Goal: Task Accomplishment & Management: Manage account settings

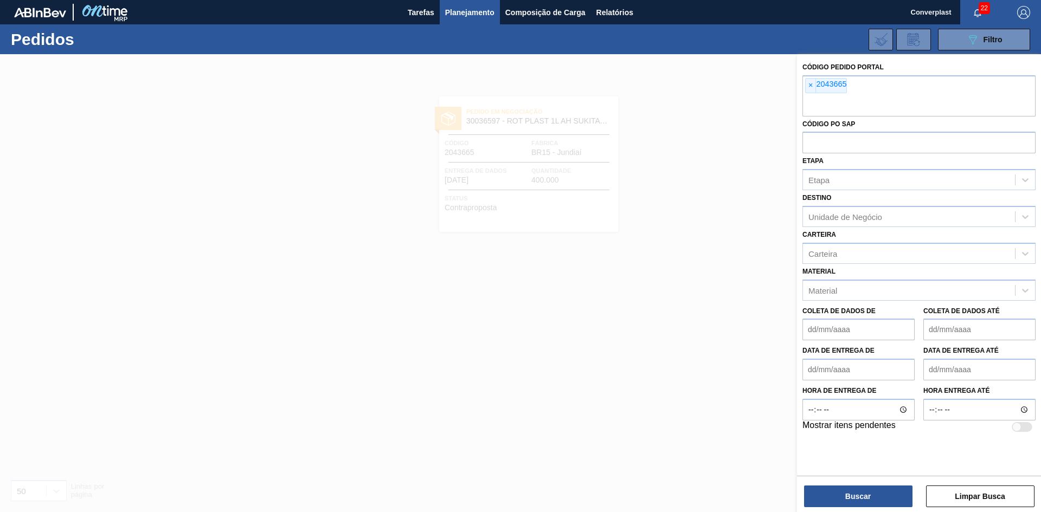
click at [801, 81] on div "Código Pedido Portal × 2043665 Código PO SAP Etapa Etapa Destino Unidade de Neg…" at bounding box center [919, 246] width 244 height 385
click at [816, 84] on font "2043665" at bounding box center [831, 84] width 30 height 9
paste input "2042418"
type input "2"
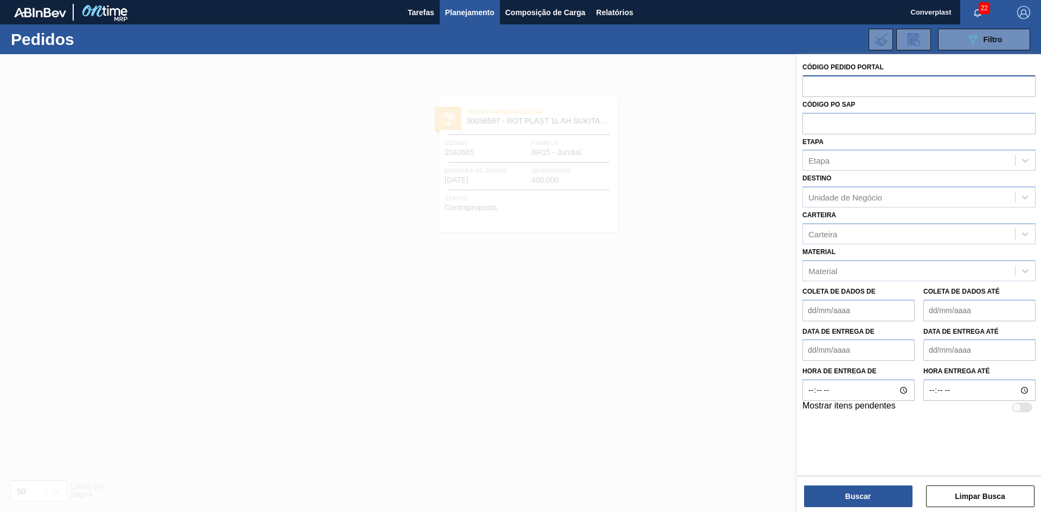
paste input "2042418"
type input "2042418"
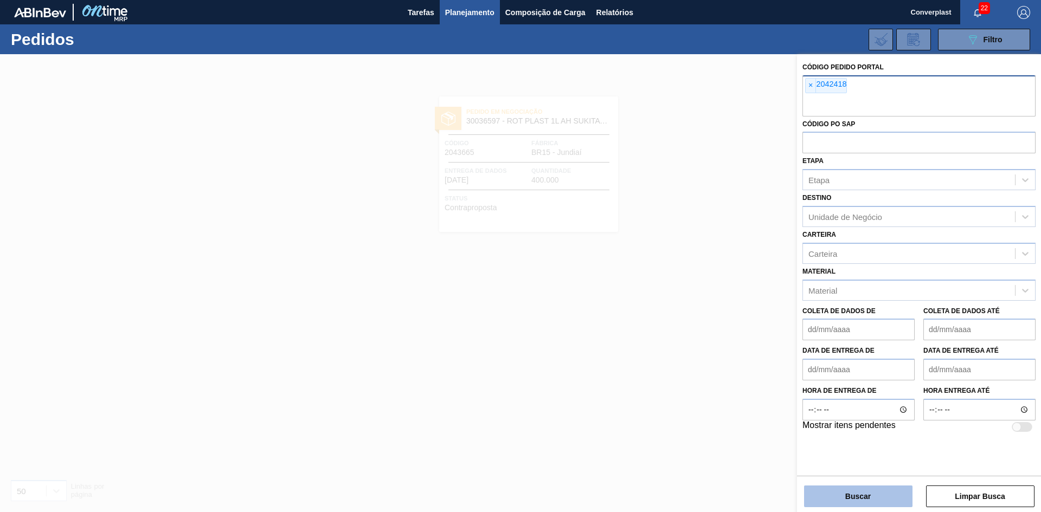
click at [857, 490] on button "Buscar" at bounding box center [858, 497] width 108 height 22
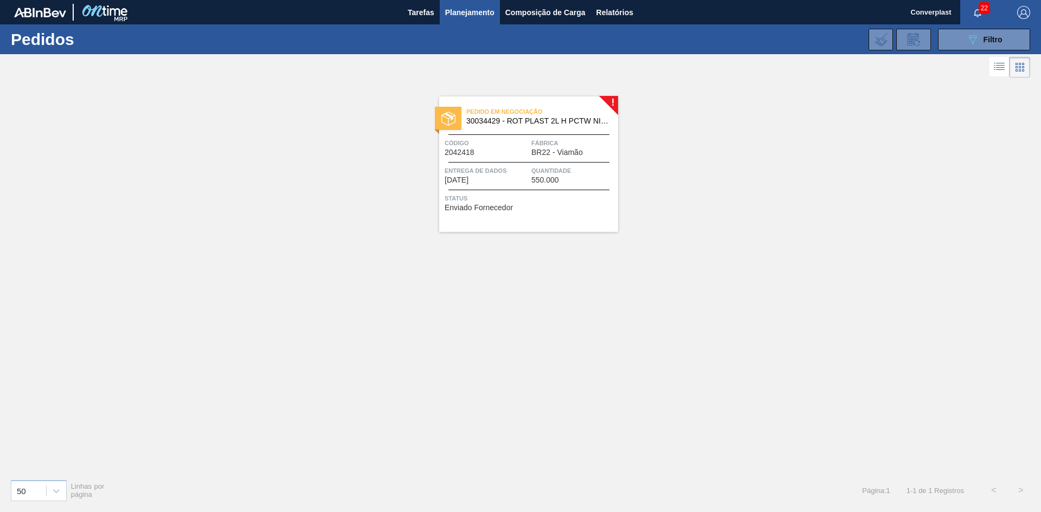
click at [462, 177] on font "[DATE]" at bounding box center [456, 180] width 24 height 9
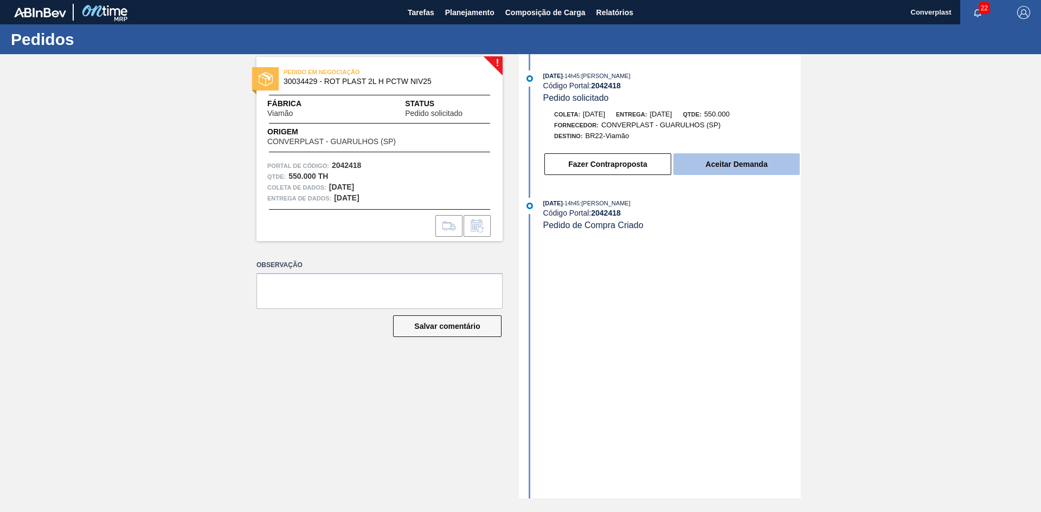
click at [723, 164] on font "Aceitar Demanda" at bounding box center [736, 164] width 62 height 9
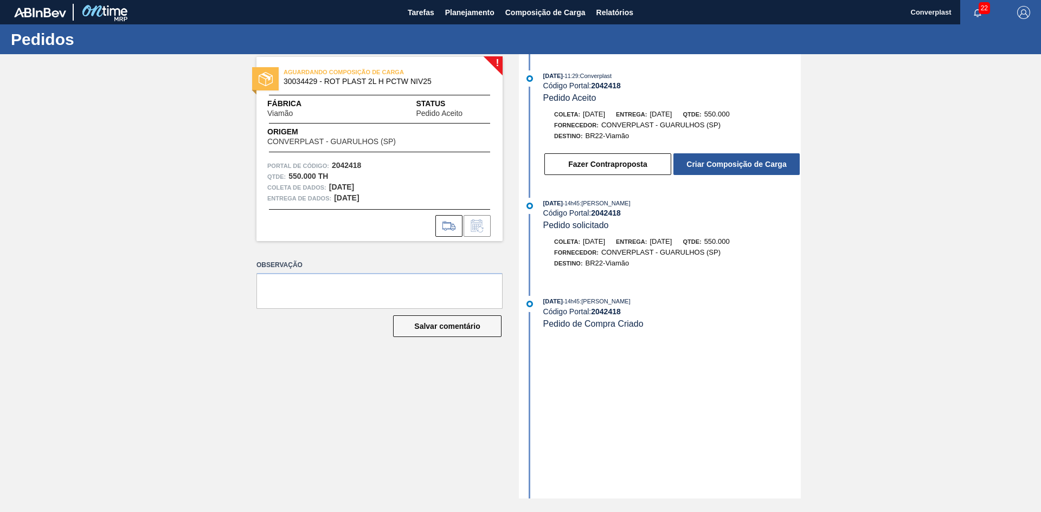
click at [718, 152] on div "Fazer Contraproposta Criar Composição de Carga" at bounding box center [660, 161] width 279 height 29
click at [724, 154] on button "Criar Composição de Carga" at bounding box center [736, 164] width 126 height 22
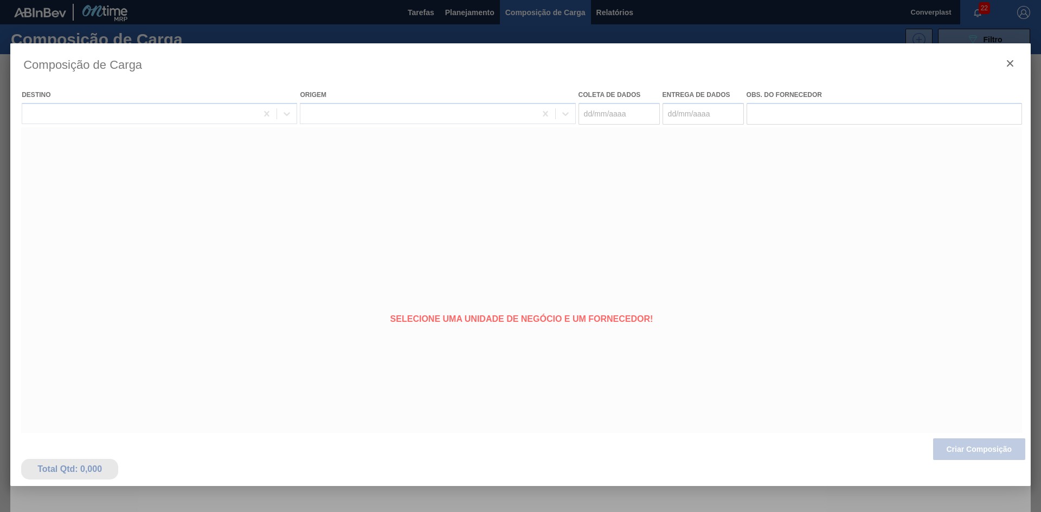
type coleta "[DATE]"
type entrega "[DATE]"
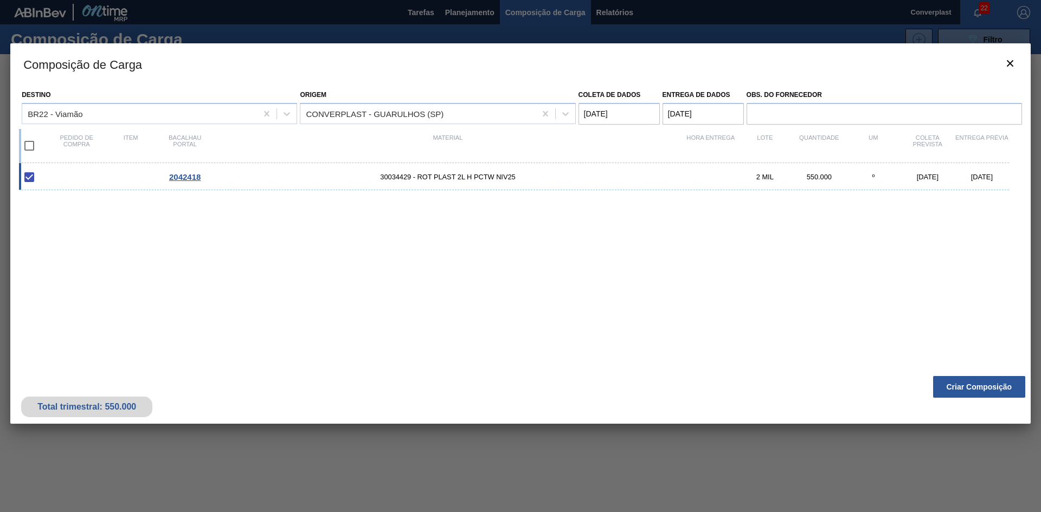
drag, startPoint x: 286, startPoint y: 271, endPoint x: 341, endPoint y: 274, distance: 55.4
click at [286, 271] on div "2042418 30034429 - ROT PLAST 2L H PCTW NIV25 2 MIL 550.000 º [DATE] [DATE]" at bounding box center [518, 260] width 998 height 195
click at [977, 381] on button "Criar Composição" at bounding box center [979, 387] width 92 height 22
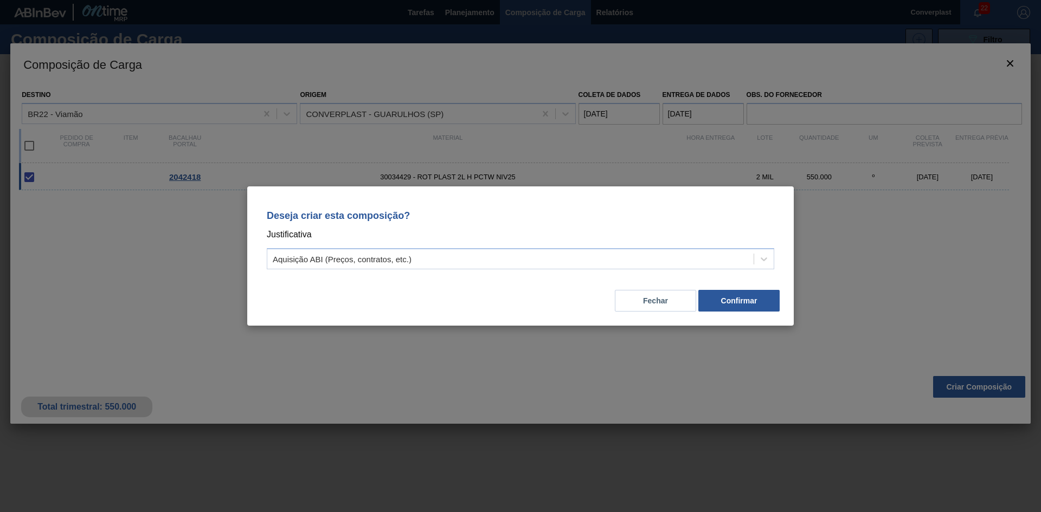
click at [406, 246] on div "Deseja criar esta composição? Justificativa Aquisição ABI (Preços, contratos, e…" at bounding box center [520, 237] width 520 height 76
click at [414, 259] on div "Aquisição ABI (Preços, contratos, etc.)" at bounding box center [510, 260] width 486 height 16
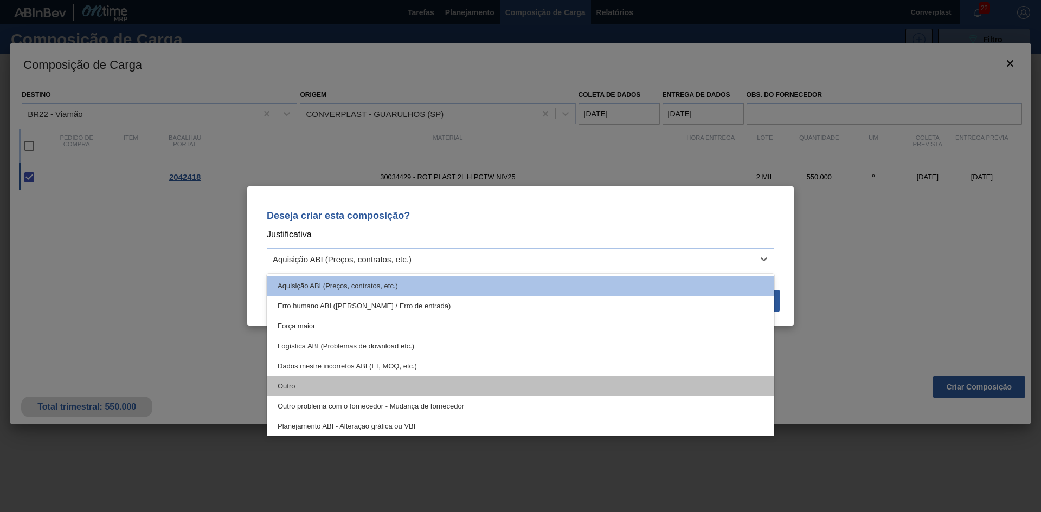
click at [366, 382] on div "Outro" at bounding box center [520, 386] width 507 height 20
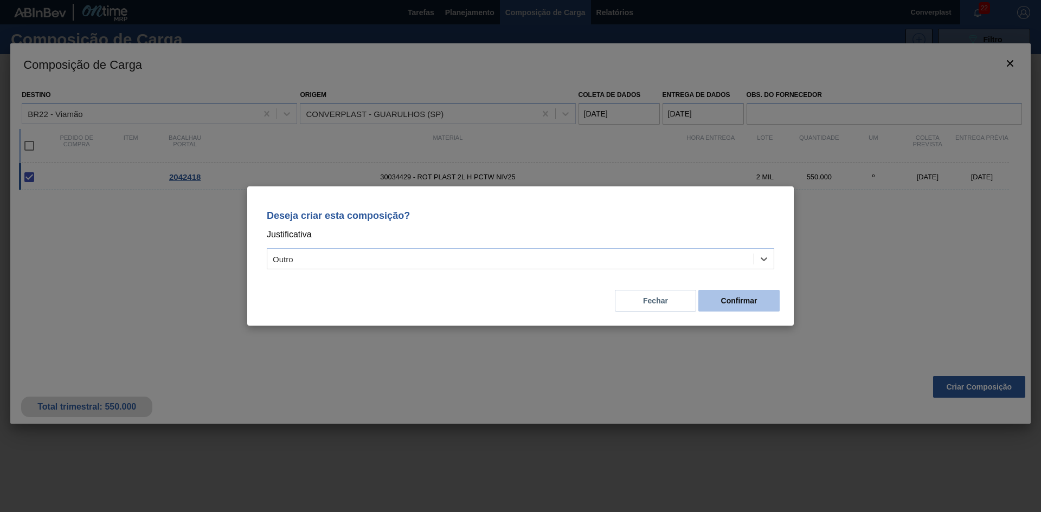
click at [711, 305] on button "Confirmar" at bounding box center [738, 301] width 81 height 22
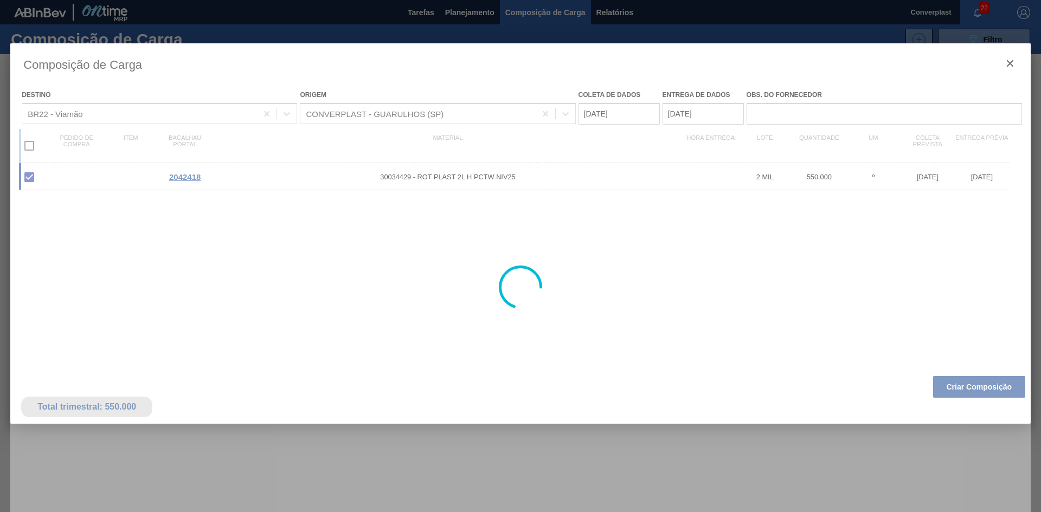
click at [416, 456] on div at bounding box center [520, 287] width 1020 height 488
click at [478, 17] on div at bounding box center [520, 256] width 1041 height 512
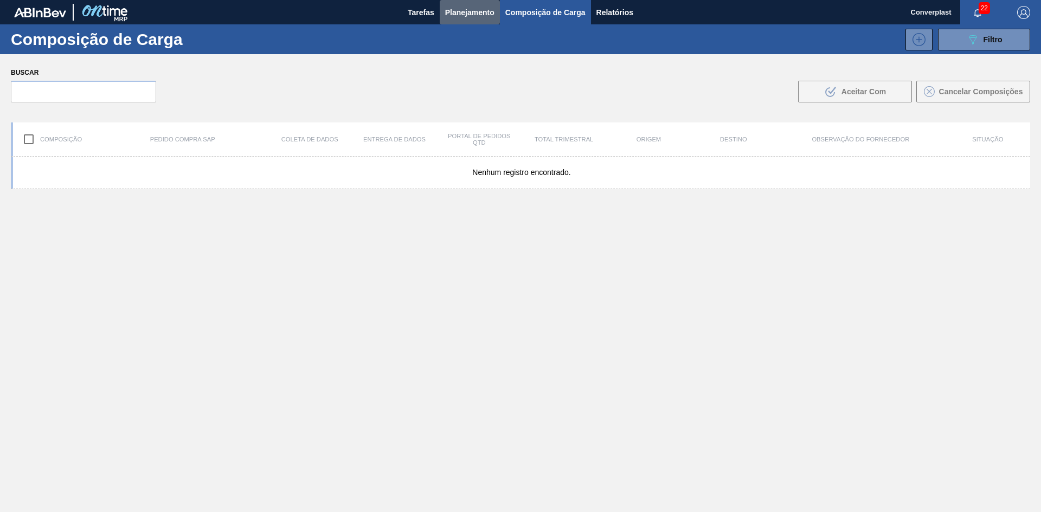
click at [478, 17] on font "Planejamento" at bounding box center [469, 12] width 49 height 13
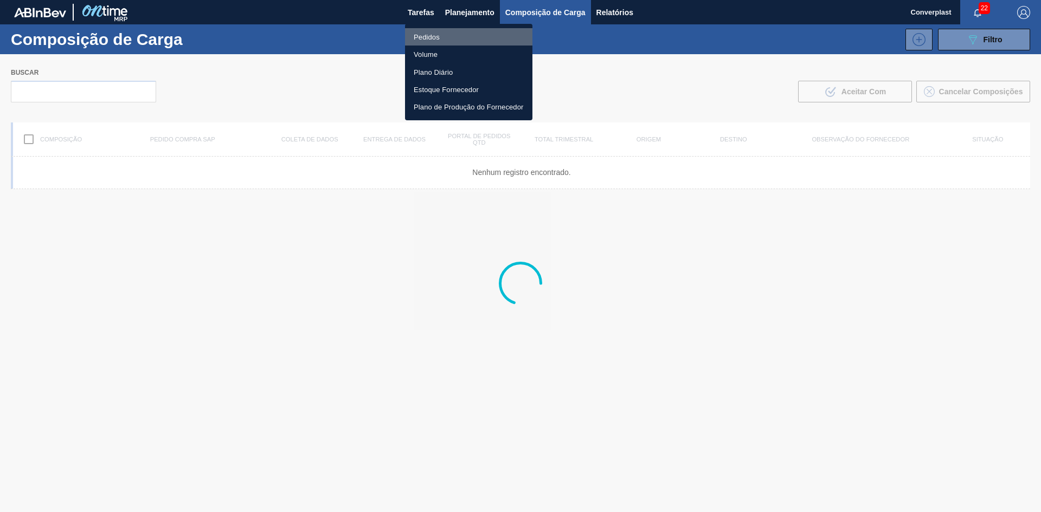
click at [452, 40] on li "Pedidos" at bounding box center [468, 36] width 127 height 17
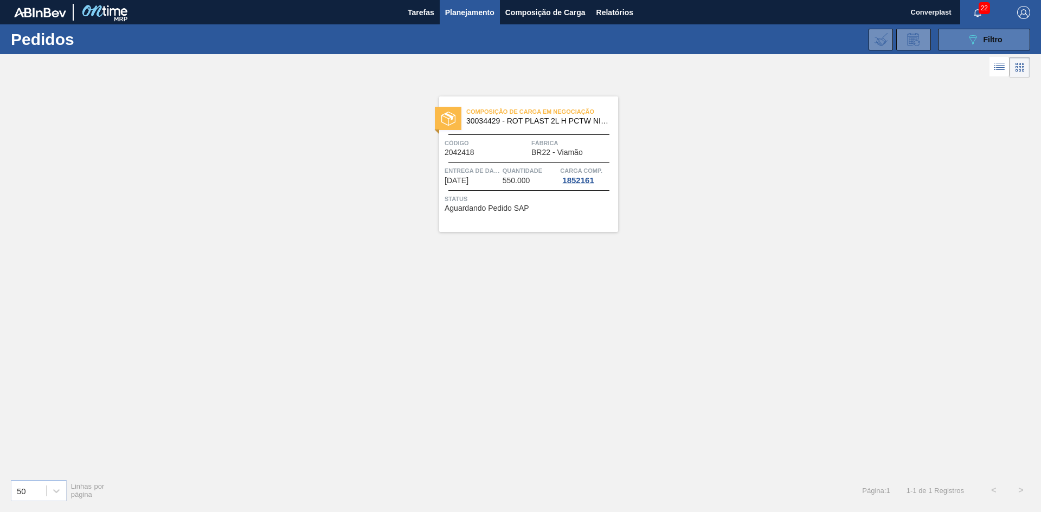
click at [944, 39] on button "089F7B8B-B2A5-4AFE-B5C0-19BA573D28AC Filtro" at bounding box center [984, 40] width 92 height 22
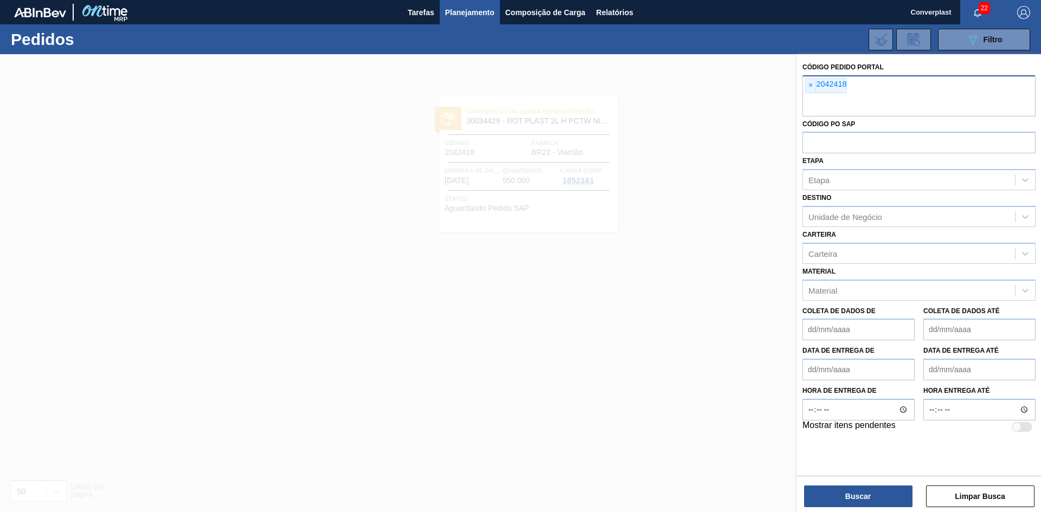
click at [803, 80] on div "× 2042418" at bounding box center [918, 95] width 233 height 41
click at [810, 80] on span "×" at bounding box center [810, 86] width 10 height 14
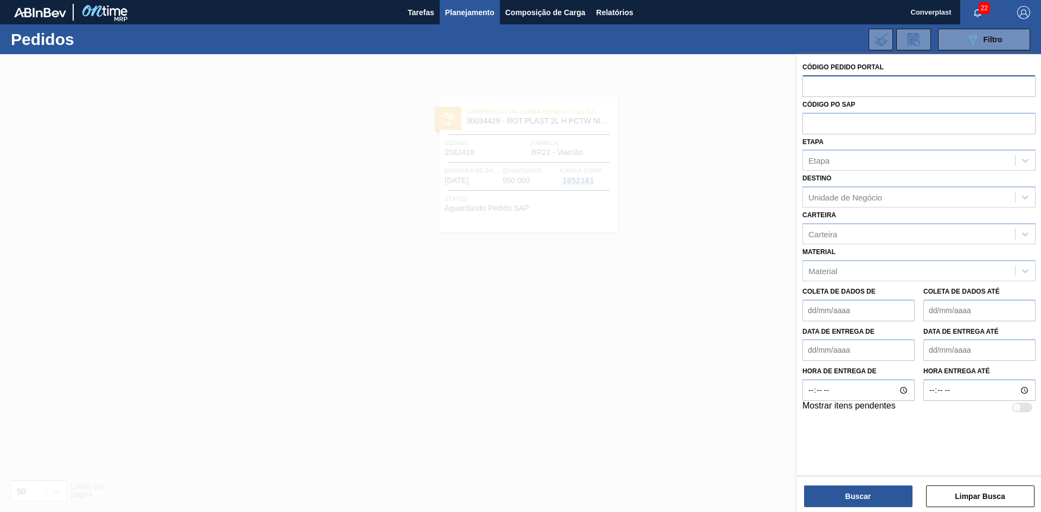
paste input "2043666"
type input "2043666"
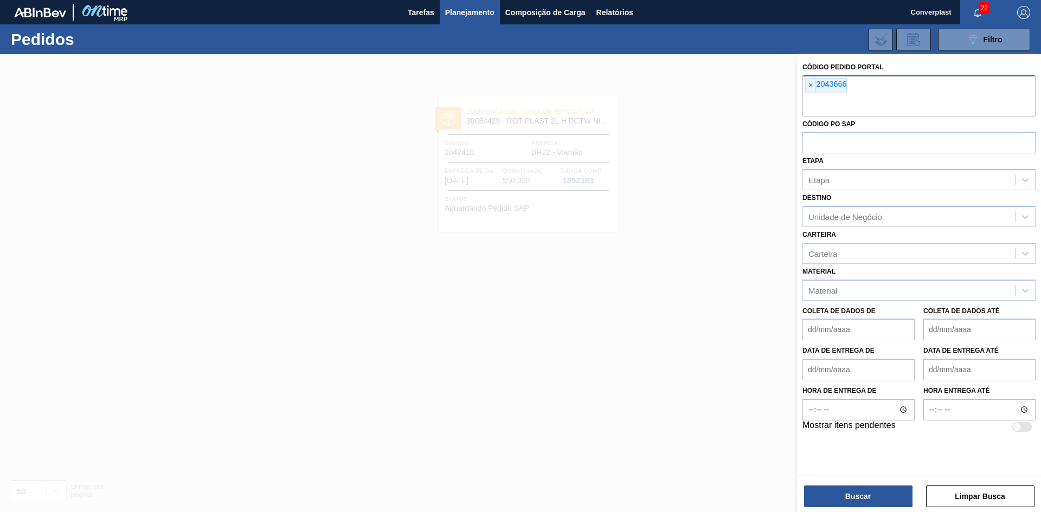
click at [835, 511] on div "Código Pedido Portal × 2043666 Código PO SAP Etapa Etapa Destino Unidade de Neg…" at bounding box center [919, 284] width 244 height 460
click at [831, 497] on button "Buscar" at bounding box center [858, 497] width 108 height 22
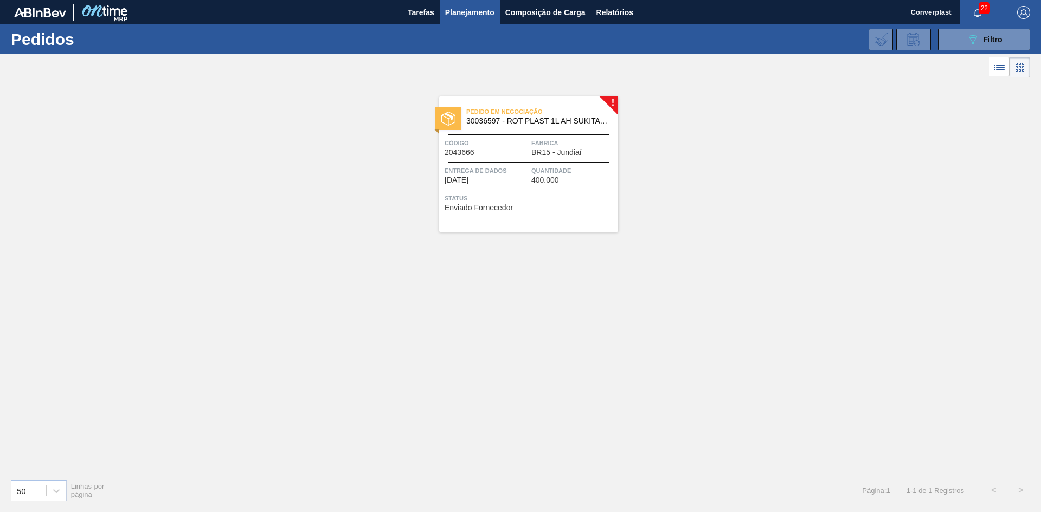
click at [553, 231] on div "Pedido em Negociação 30036597 - ROT PLAST 1L AH SUKITA NIV25 Código 2043666 Fáb…" at bounding box center [528, 164] width 179 height 136
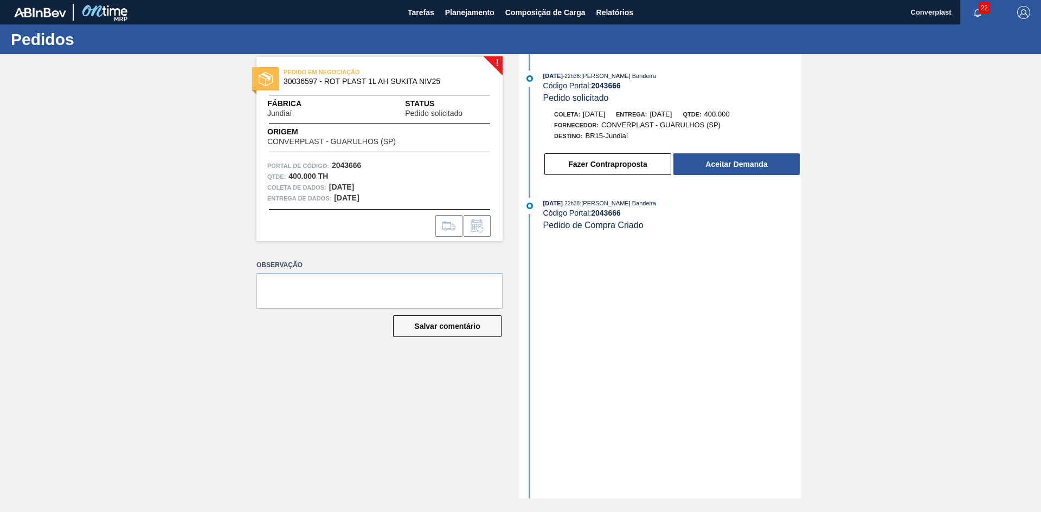
click at [573, 153] on div "Fazer Contraproposta Aceitar Demanda" at bounding box center [671, 164] width 257 height 24
click at [573, 158] on button "Fazer Contraproposta" at bounding box center [607, 164] width 127 height 22
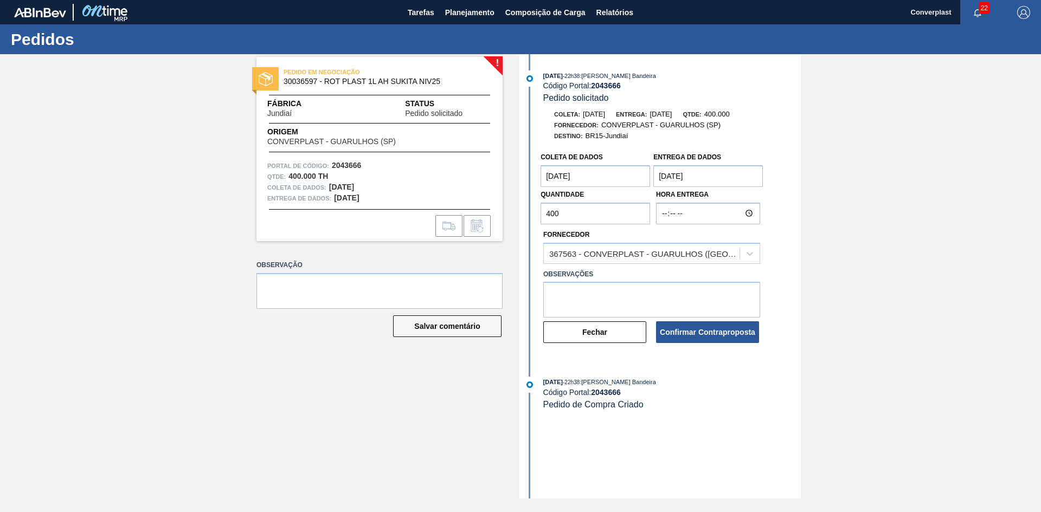
drag, startPoint x: 542, startPoint y: 218, endPoint x: 507, endPoint y: 218, distance: 34.7
click at [507, 218] on div "! PEDIDO EM NEGOCIAÇÃO 30036597 - ROT PLAST 1L AH SUKITA NIV25 Fábrica Jundiaí …" at bounding box center [520, 276] width 1041 height 444
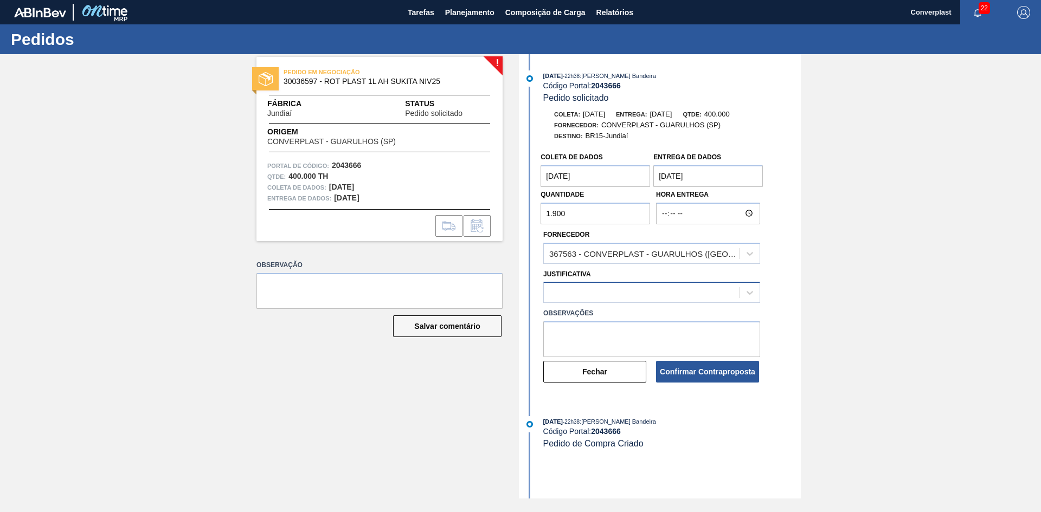
type input "1.900"
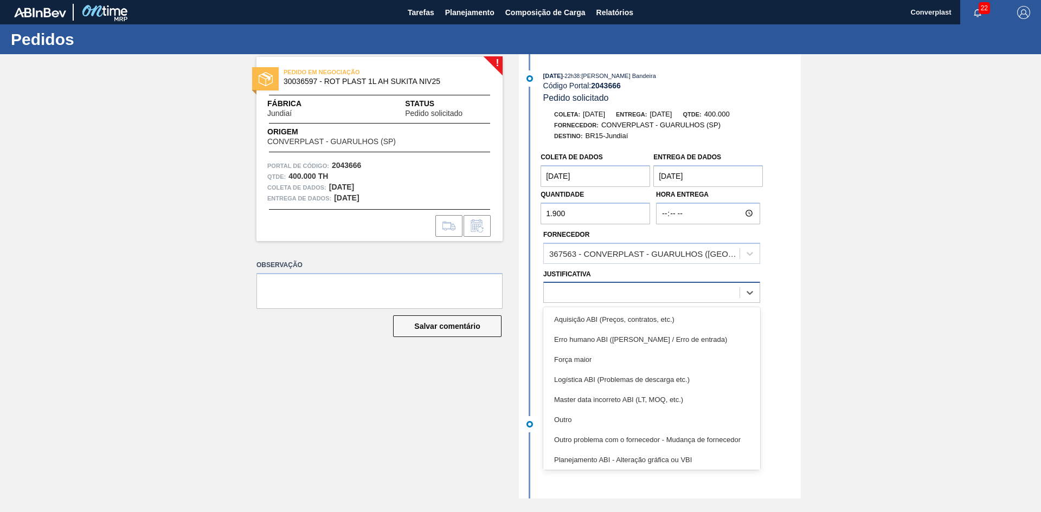
click at [565, 296] on div at bounding box center [642, 293] width 196 height 16
click at [570, 419] on font "Outro" at bounding box center [563, 420] width 18 height 8
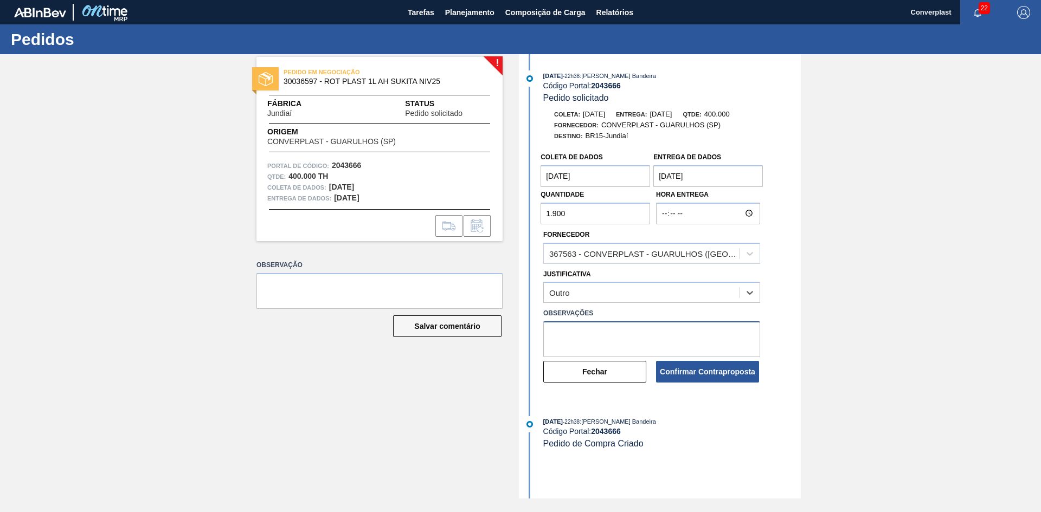
click at [565, 340] on textarea at bounding box center [651, 339] width 217 height 36
type textarea "ajuste qtde"
click at [692, 373] on font "Confirmar Contraproposta" at bounding box center [707, 371] width 95 height 9
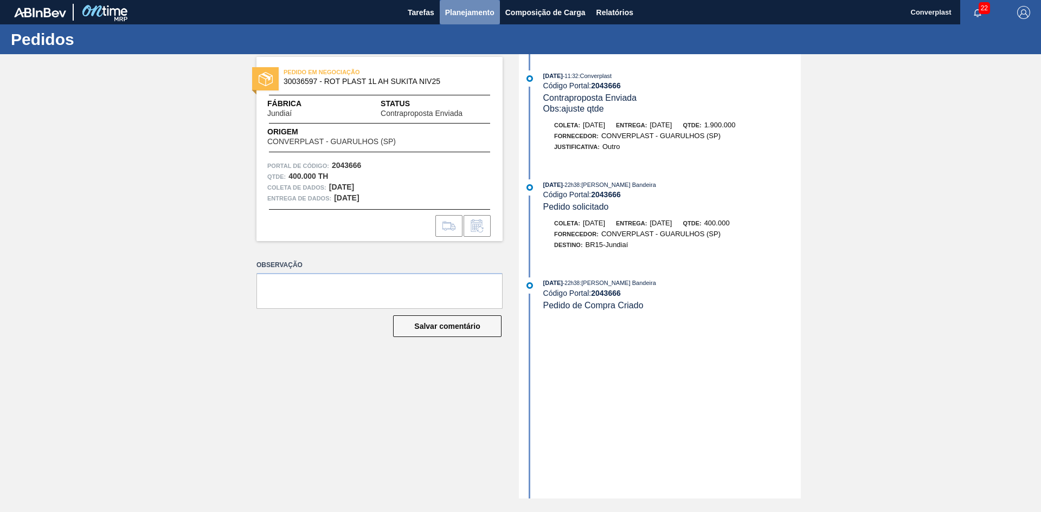
click at [456, 8] on font "Planejamento" at bounding box center [469, 12] width 49 height 9
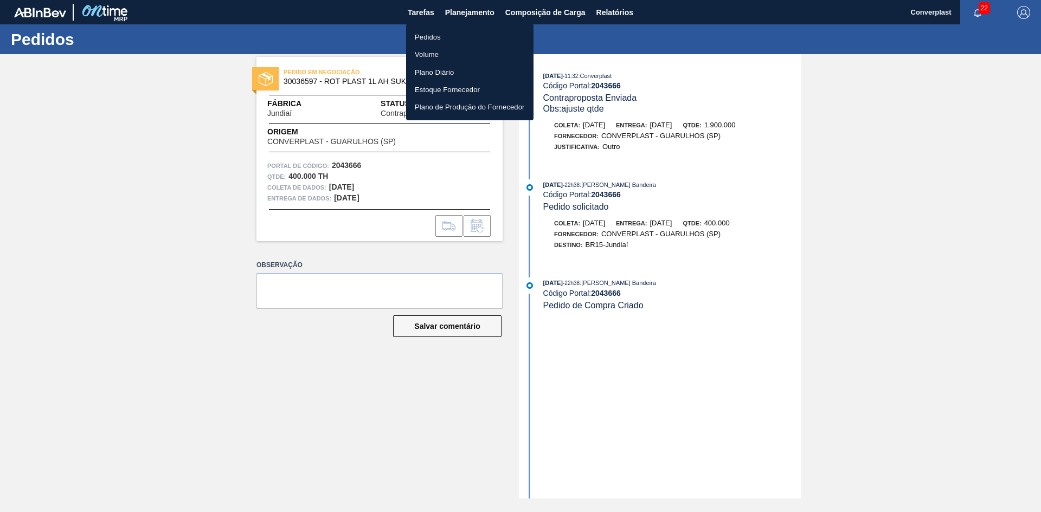
click at [444, 20] on div at bounding box center [520, 256] width 1041 height 512
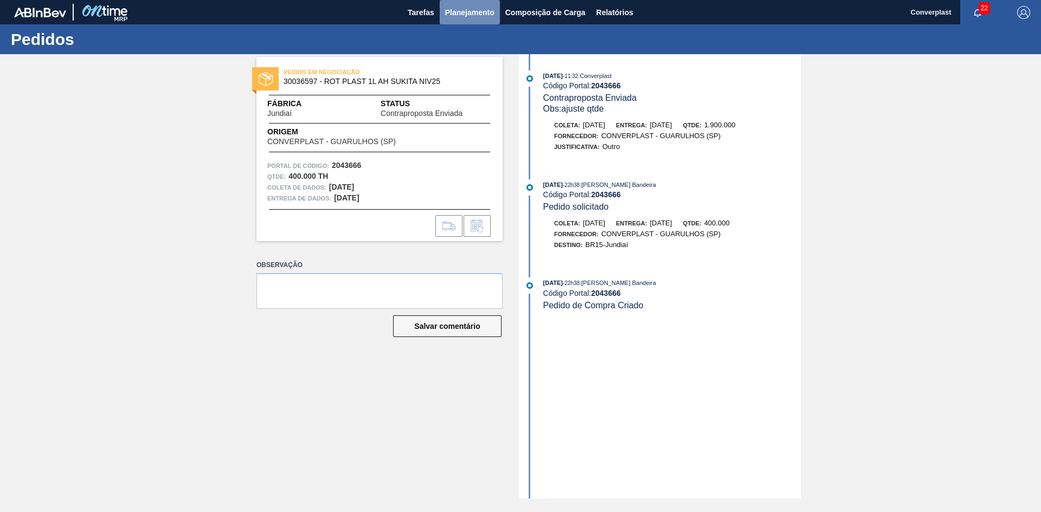
click at [457, 12] on font "Planejamento" at bounding box center [469, 12] width 49 height 9
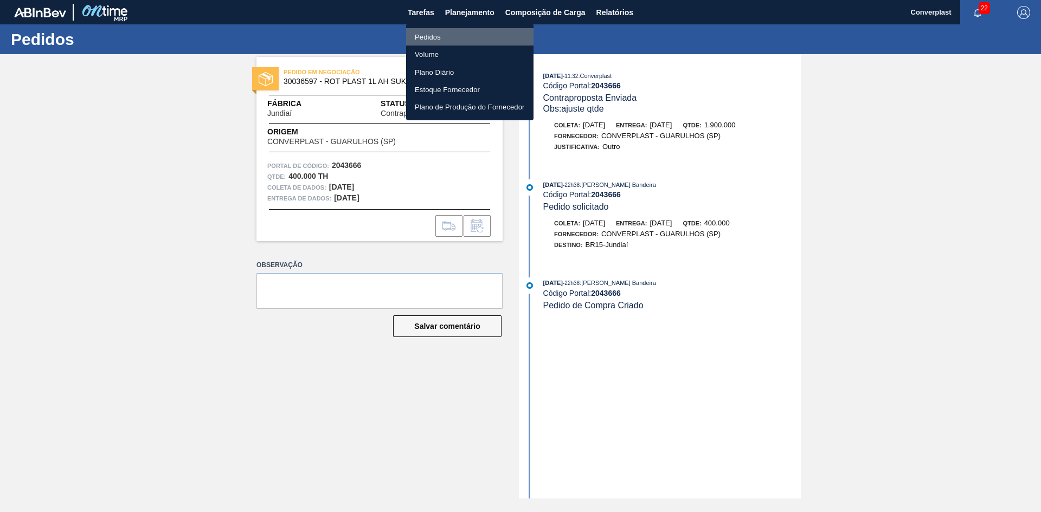
click at [443, 34] on li "Pedidos" at bounding box center [469, 36] width 127 height 17
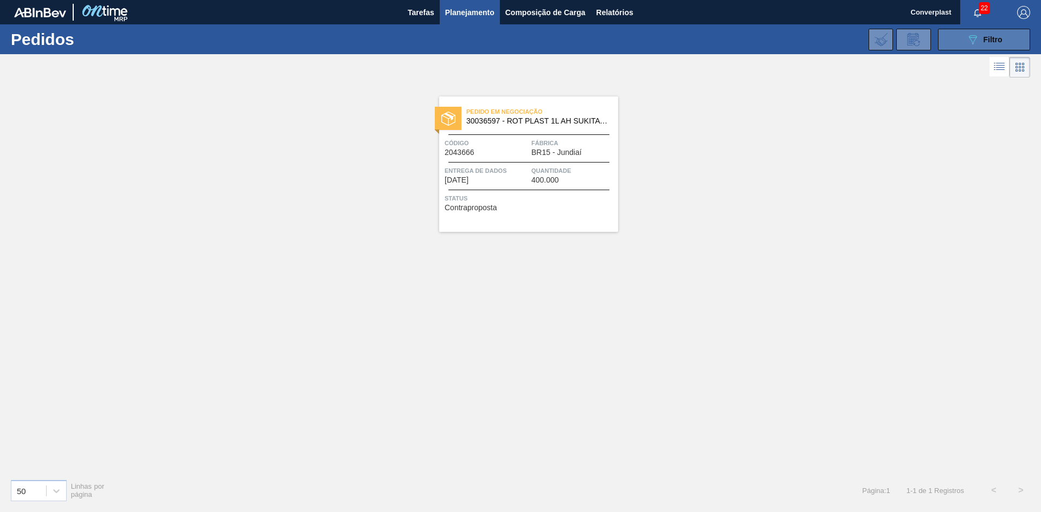
click at [977, 35] on icon "089F7B8B-B2A5-4AFE-B5C0-19BA573D28AC" at bounding box center [972, 39] width 13 height 13
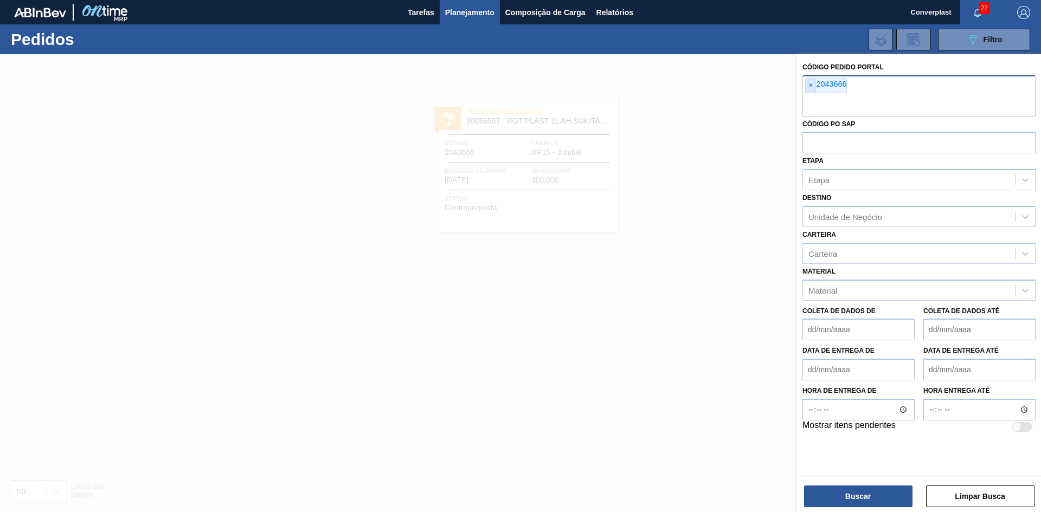
click at [807, 87] on span "×" at bounding box center [810, 86] width 10 height 14
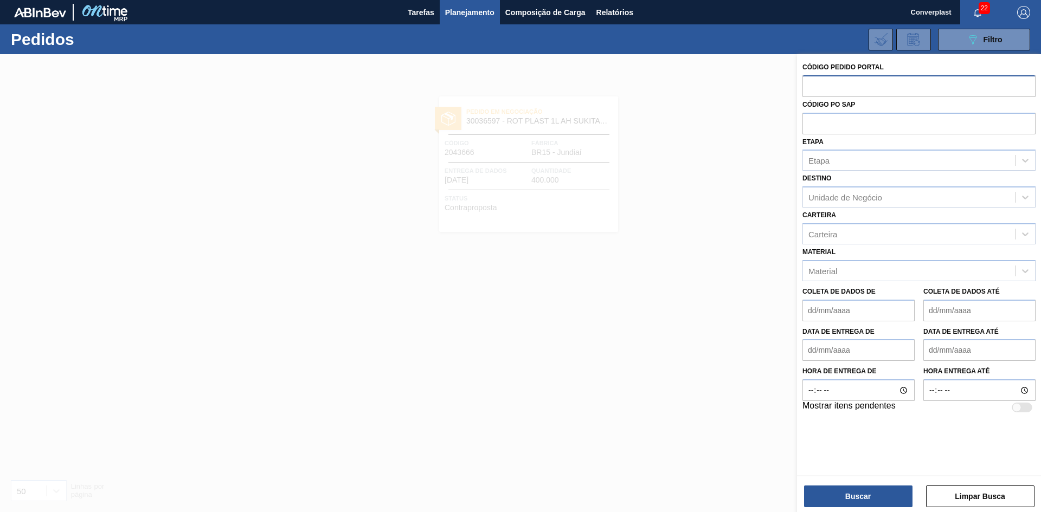
paste input "2042270"
type input "2042270"
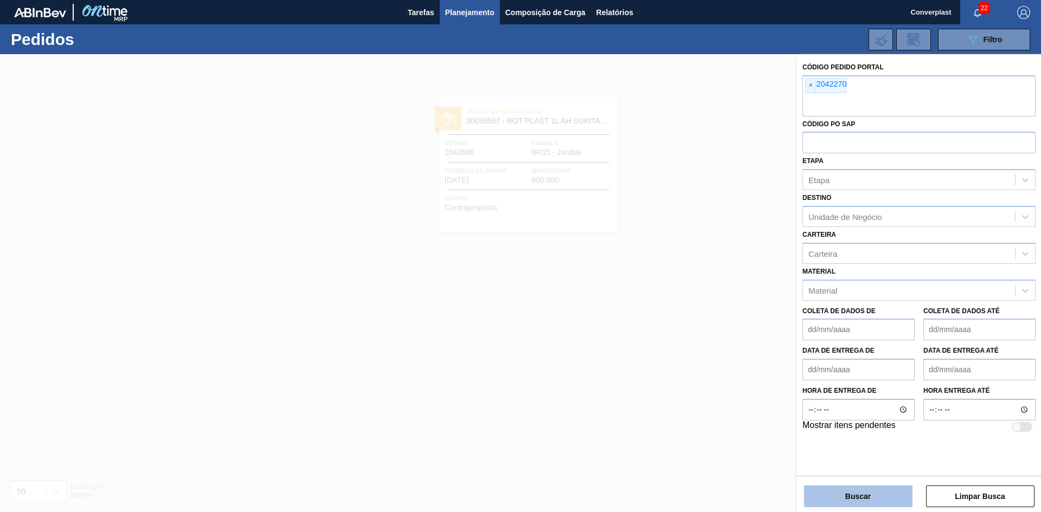
click at [871, 501] on button "Buscar" at bounding box center [858, 497] width 108 height 22
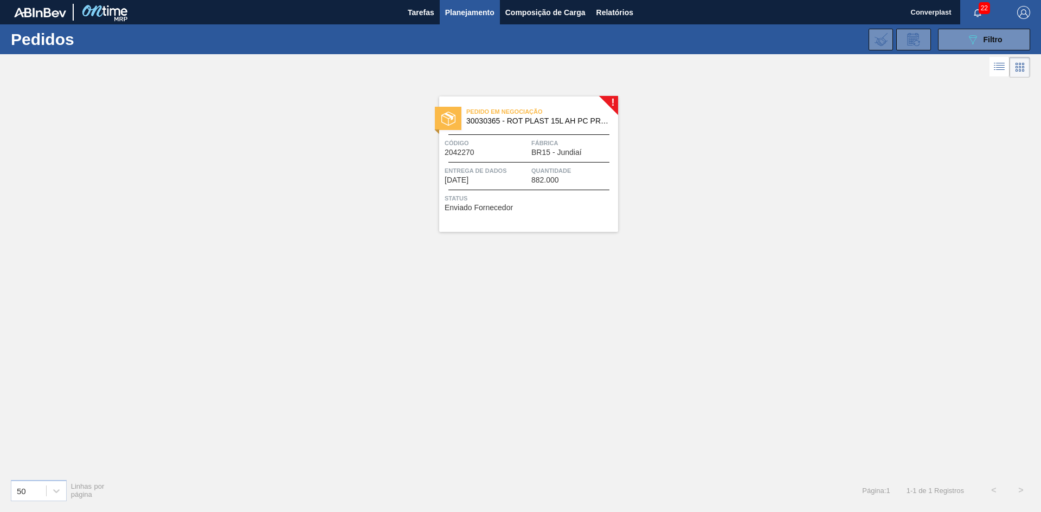
click at [455, 178] on font "[DATE]" at bounding box center [456, 180] width 24 height 9
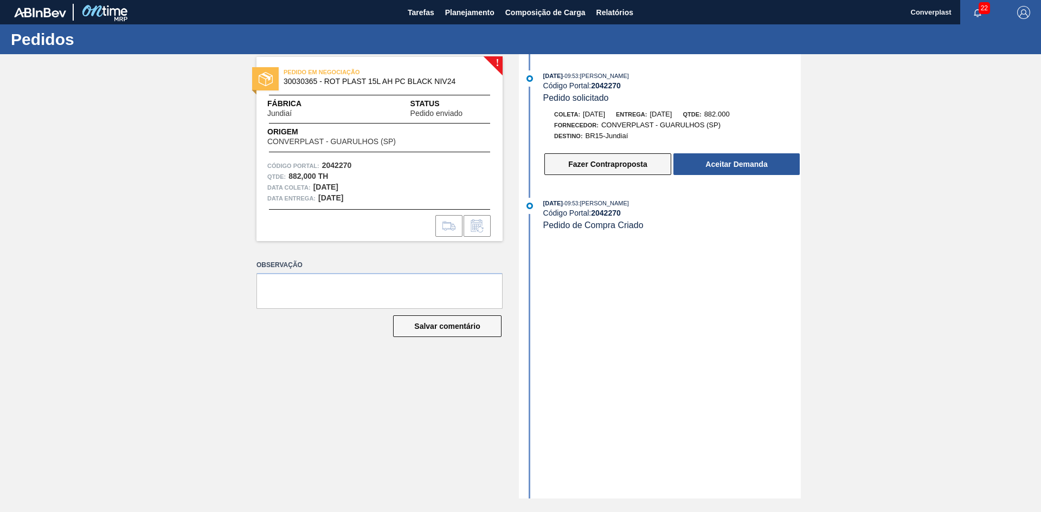
click at [558, 170] on button "Fazer Contraproposta" at bounding box center [607, 164] width 127 height 22
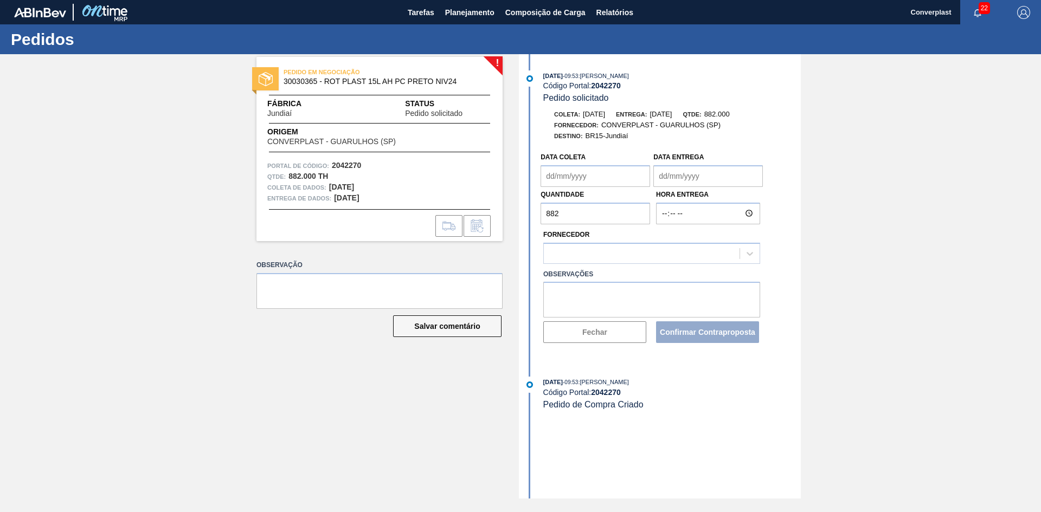
type coleta "[DATE]"
type entrega "[DATE]"
drag, startPoint x: 579, startPoint y: 216, endPoint x: 508, endPoint y: 216, distance: 71.5
click at [508, 216] on div "! PEDIDO EM NEGOCIAÇÃO 30030365 - ROT PLAST 15L AH PC PRETO NIV24 Fábrica Jundi…" at bounding box center [520, 276] width 1041 height 444
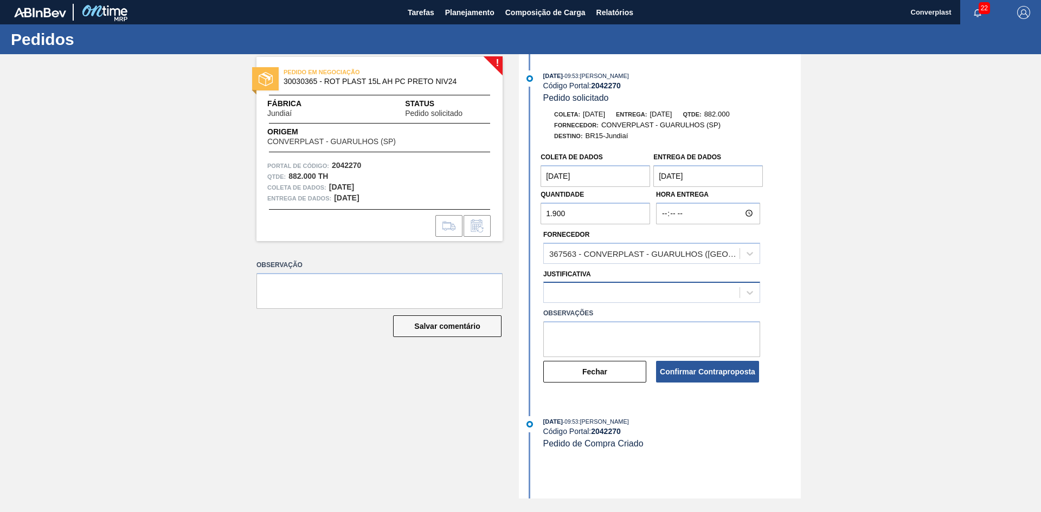
type input "1.900"
click at [565, 288] on div at bounding box center [642, 293] width 196 height 16
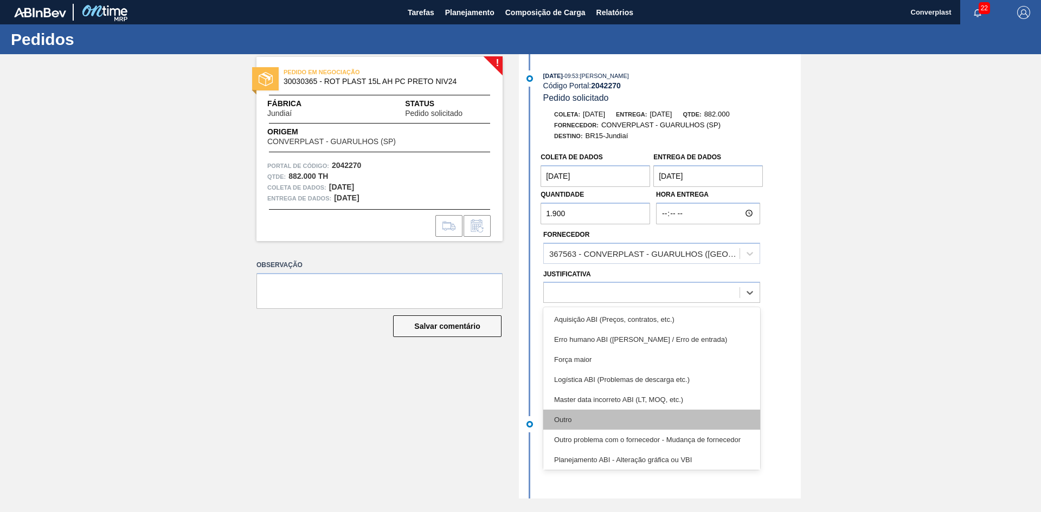
click at [573, 415] on div "Outro" at bounding box center [651, 420] width 217 height 20
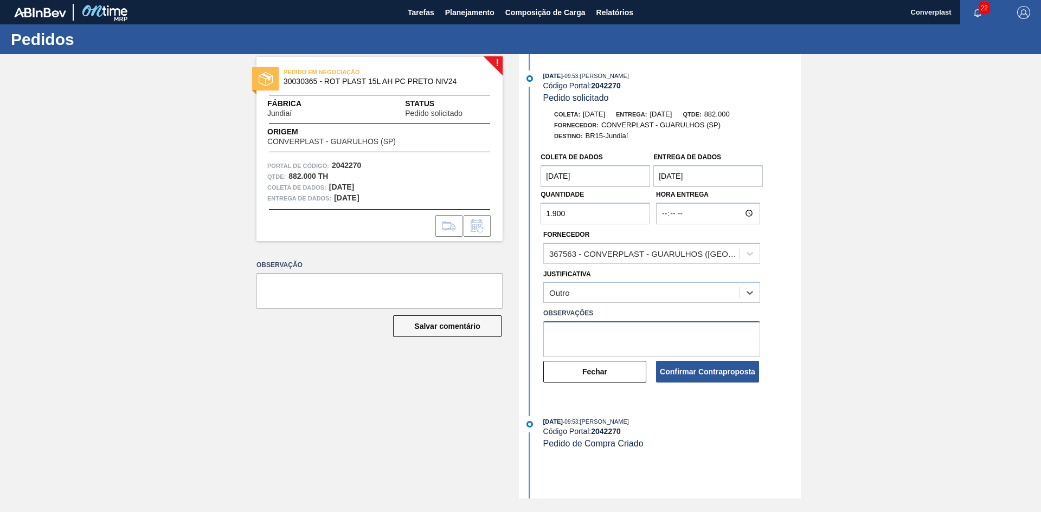
drag, startPoint x: 585, startPoint y: 331, endPoint x: 590, endPoint y: 338, distance: 9.0
click at [589, 331] on textarea at bounding box center [651, 339] width 217 height 36
type textarea "ajuste qtde"
click at [686, 373] on font "Confirmar Contraproposta" at bounding box center [707, 371] width 95 height 9
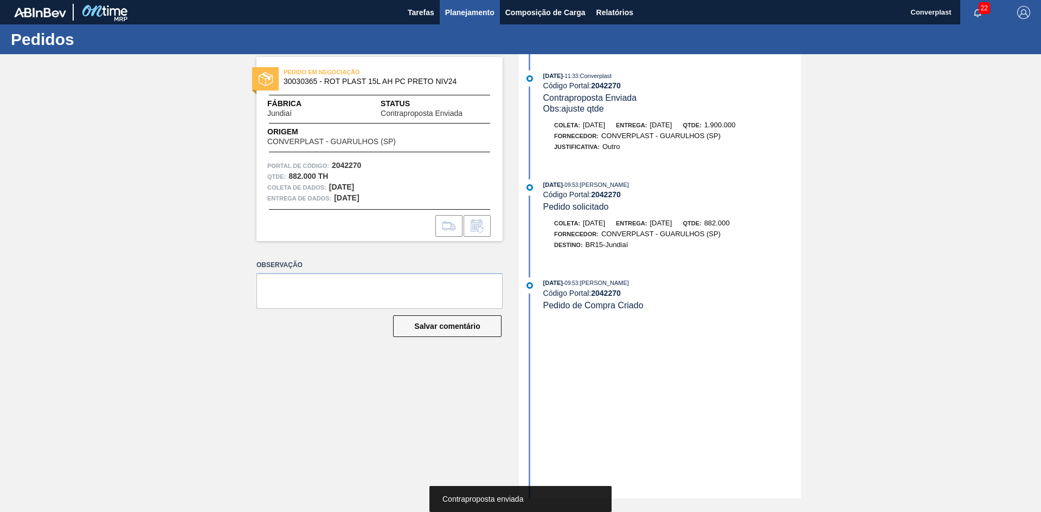
click at [446, 6] on font "Planejamento" at bounding box center [469, 12] width 49 height 13
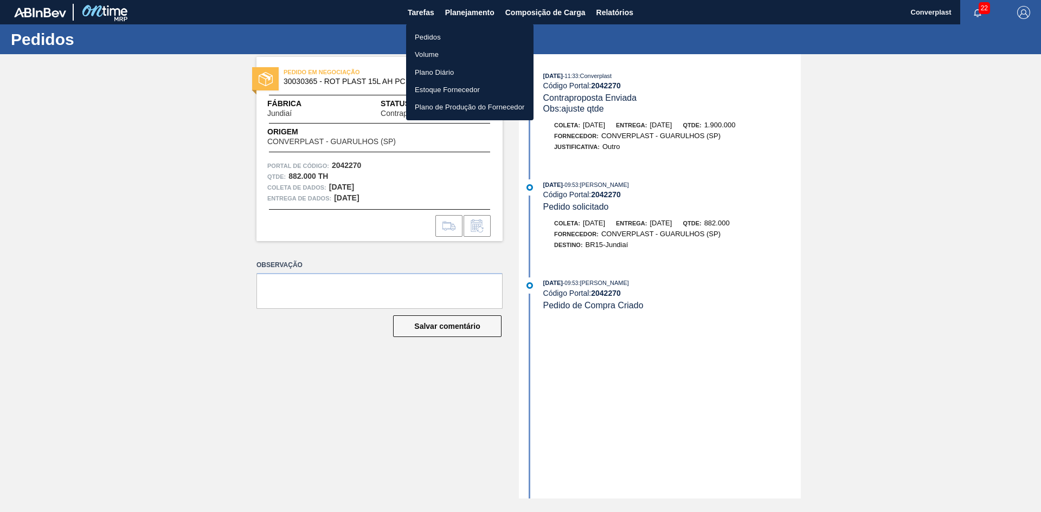
click at [435, 24] on ul "Pedidos Volume Plano Diário Estoque Fornecedor Plano de Produção do Fornecedor" at bounding box center [469, 72] width 127 height 96
click at [433, 30] on li "Pedidos" at bounding box center [469, 36] width 127 height 17
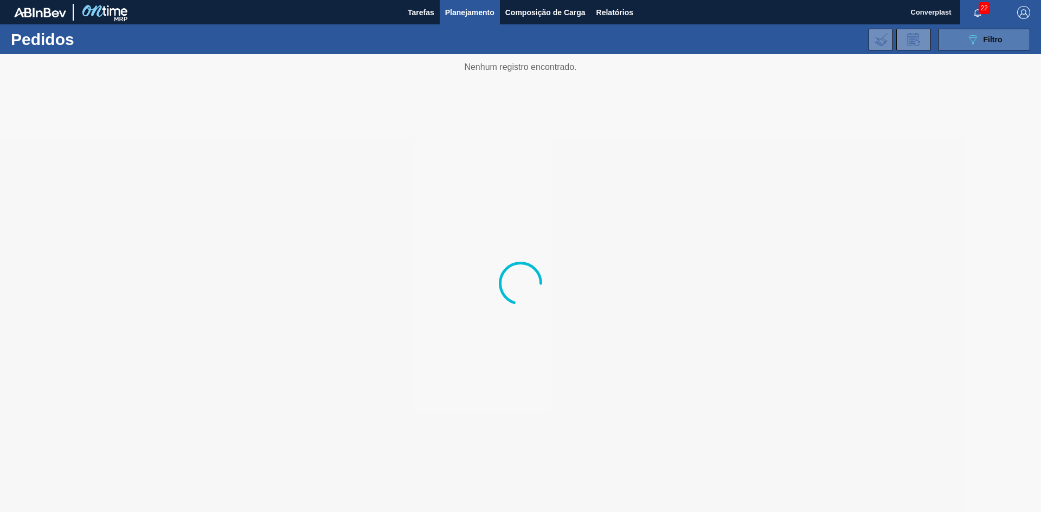
click at [979, 38] on div "089F7B8B-B2A5-4AFE-B5C0-19BA573D28AC Filtro" at bounding box center [984, 39] width 36 height 13
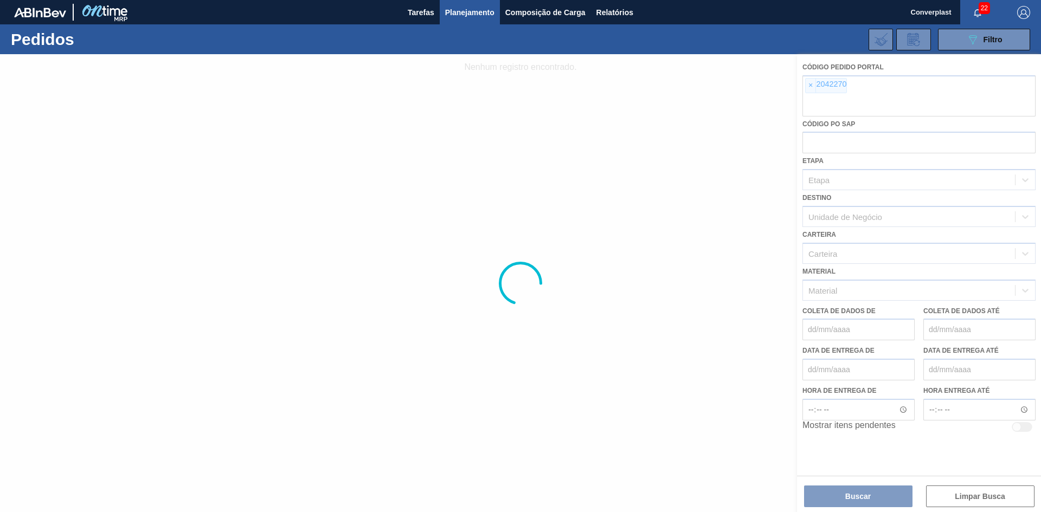
click at [809, 85] on div at bounding box center [520, 283] width 1041 height 458
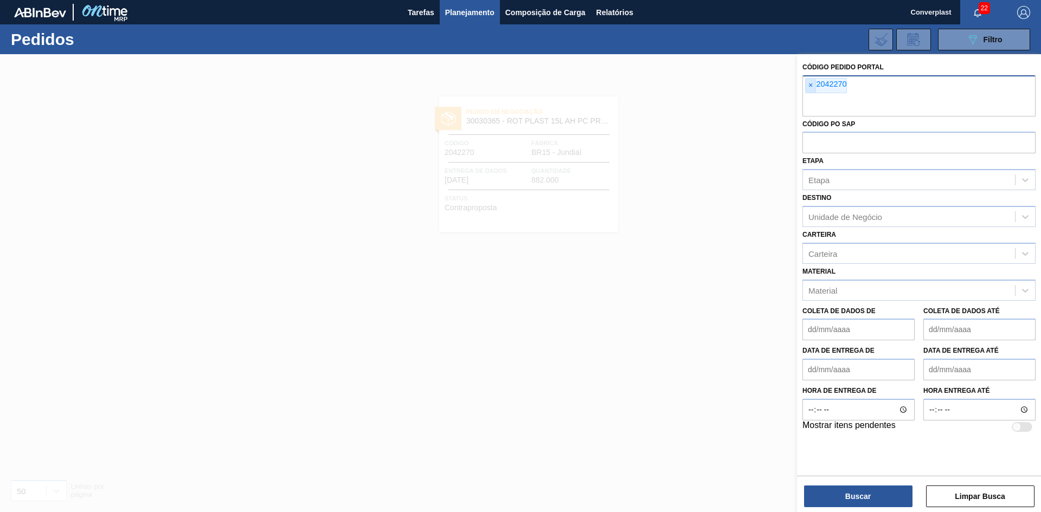
click at [813, 90] on span "×" at bounding box center [810, 86] width 10 height 14
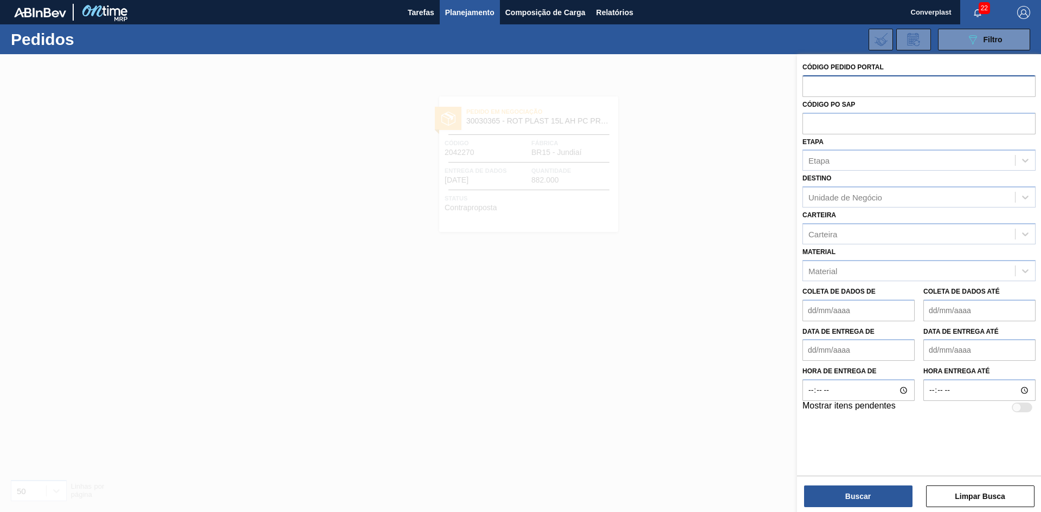
paste input "2043665"
type input "2043665"
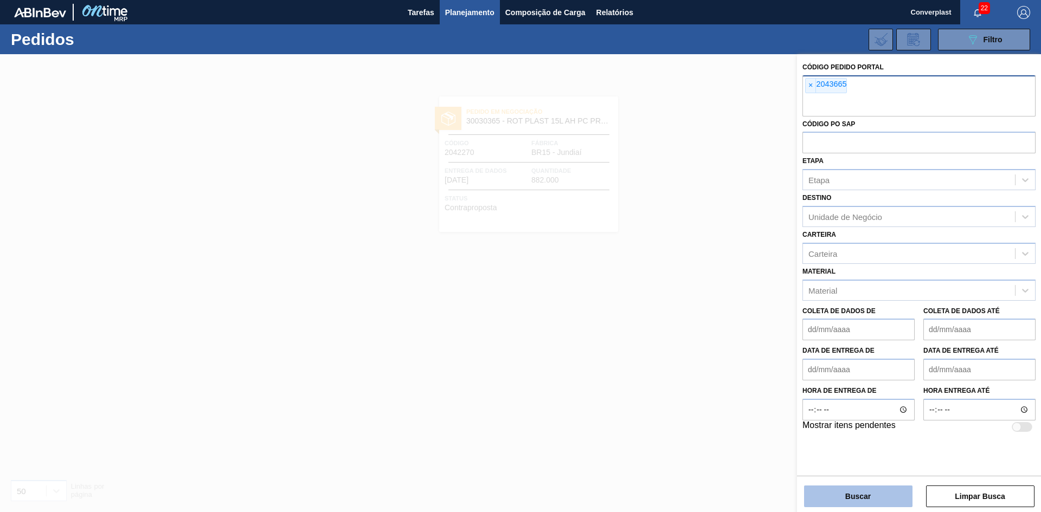
click at [869, 486] on button "Buscar" at bounding box center [858, 497] width 108 height 22
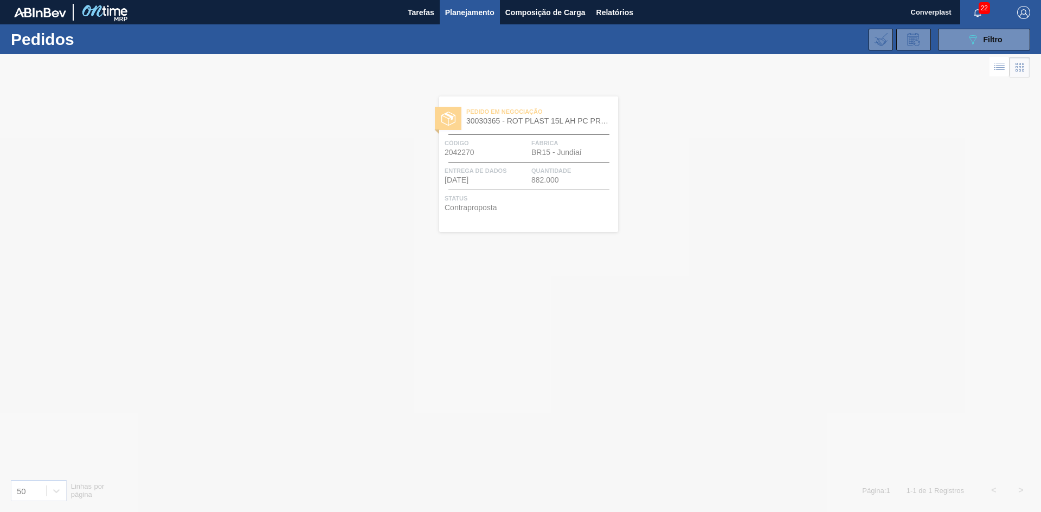
click at [339, 233] on div at bounding box center [520, 283] width 1041 height 458
click at [498, 183] on div "Entrega de dados [DATE]" at bounding box center [486, 174] width 84 height 19
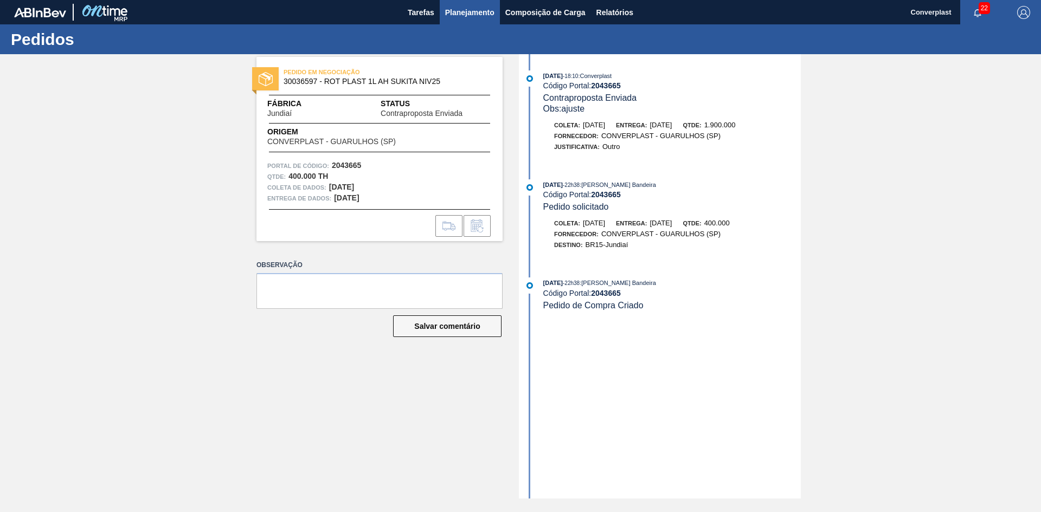
click at [484, 3] on button "Planejamento" at bounding box center [470, 12] width 60 height 24
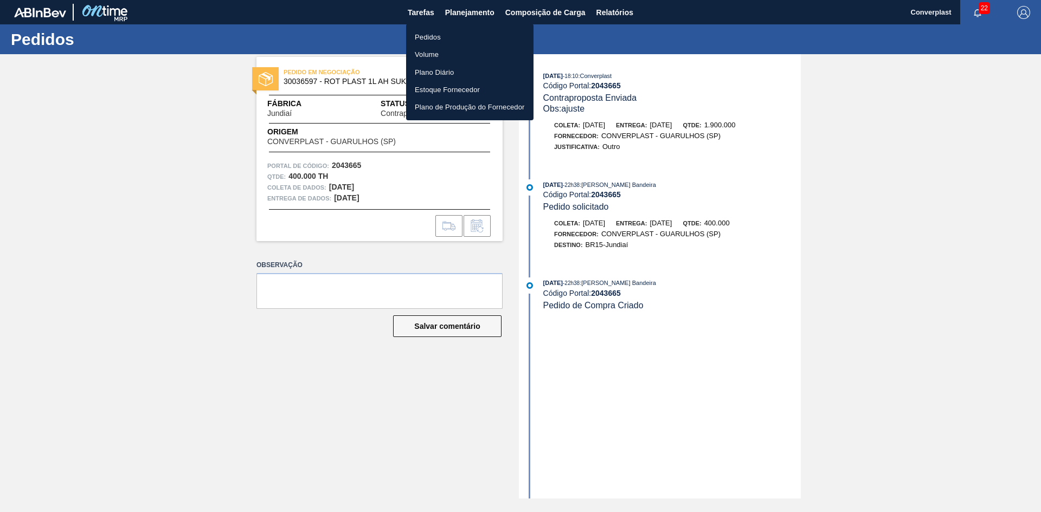
click at [438, 27] on ul "Pedidos Volume Plano Diário Estoque Fornecedor Plano de Produção do Fornecedor" at bounding box center [469, 72] width 127 height 96
click at [437, 36] on font "Pedidos" at bounding box center [428, 37] width 26 height 8
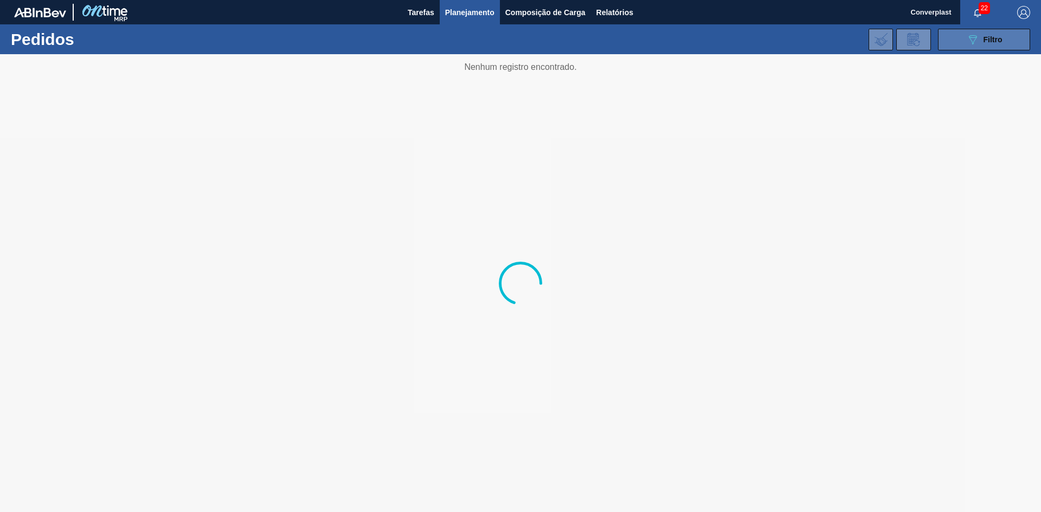
click at [976, 45] on icon "089F7B8B-B2A5-4AFE-B5C0-19BA573D28AC" at bounding box center [972, 39] width 13 height 13
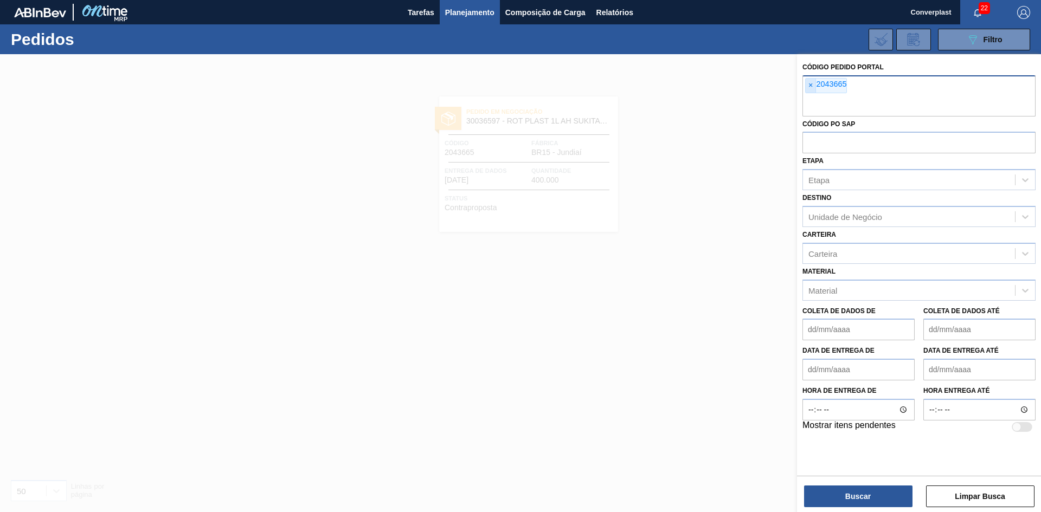
click at [812, 87] on font "×" at bounding box center [810, 85] width 4 height 9
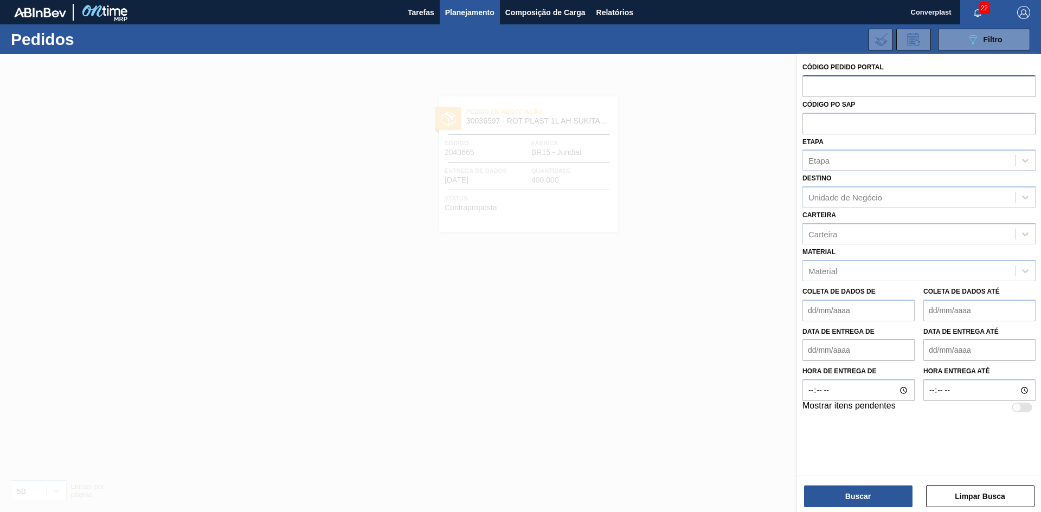
paste input "2042470"
type input "2042470"
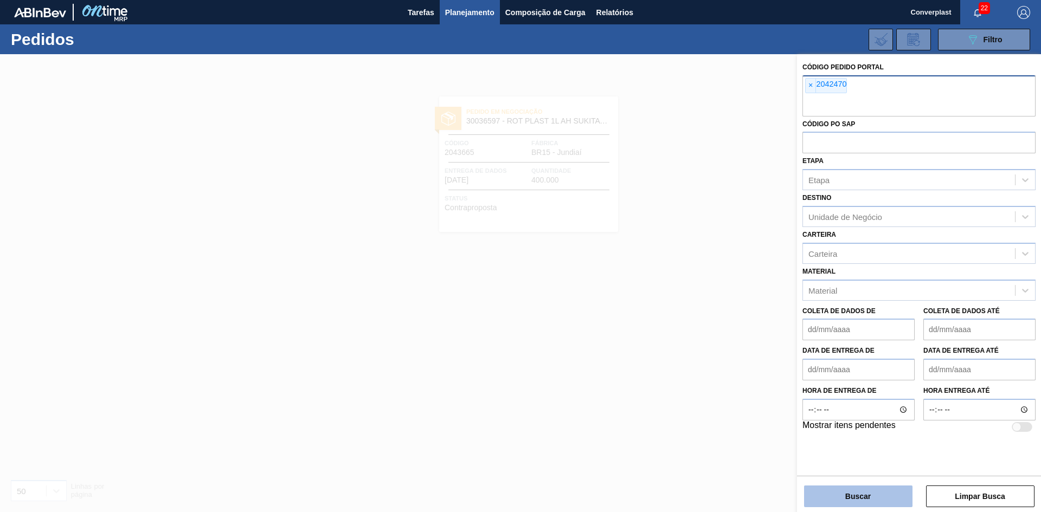
click at [831, 494] on button "Buscar" at bounding box center [858, 497] width 108 height 22
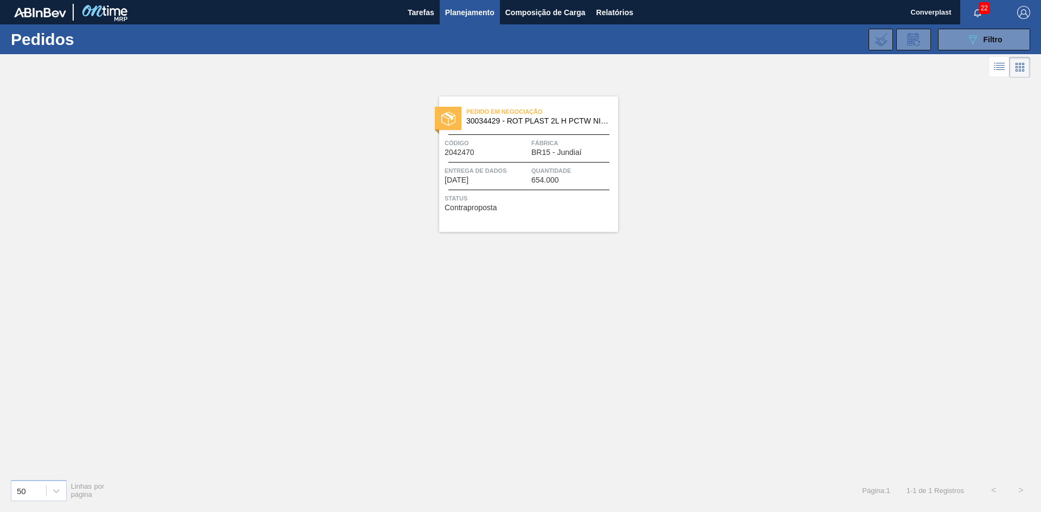
click at [478, 190] on div at bounding box center [528, 190] width 161 height 1
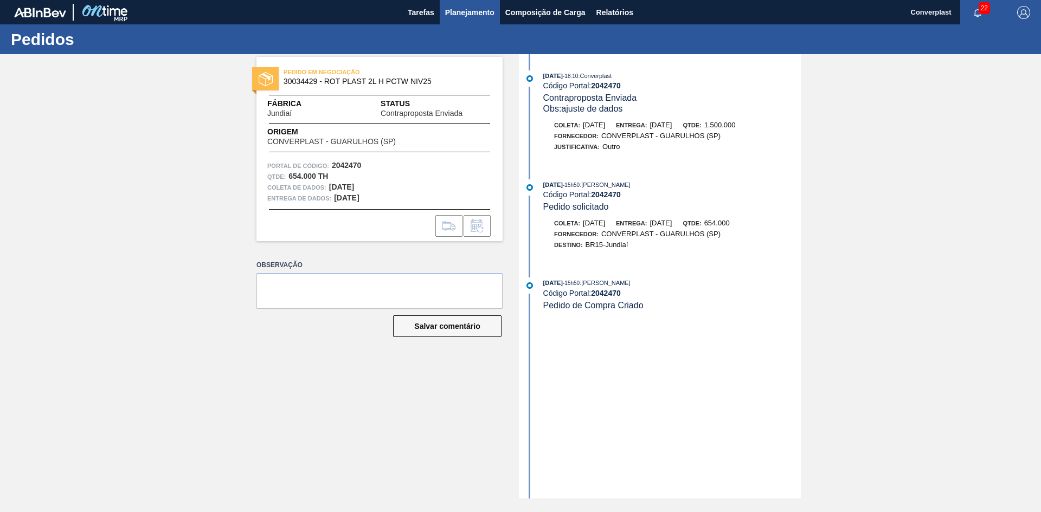
click at [484, 18] on font "Planejamento" at bounding box center [469, 12] width 49 height 13
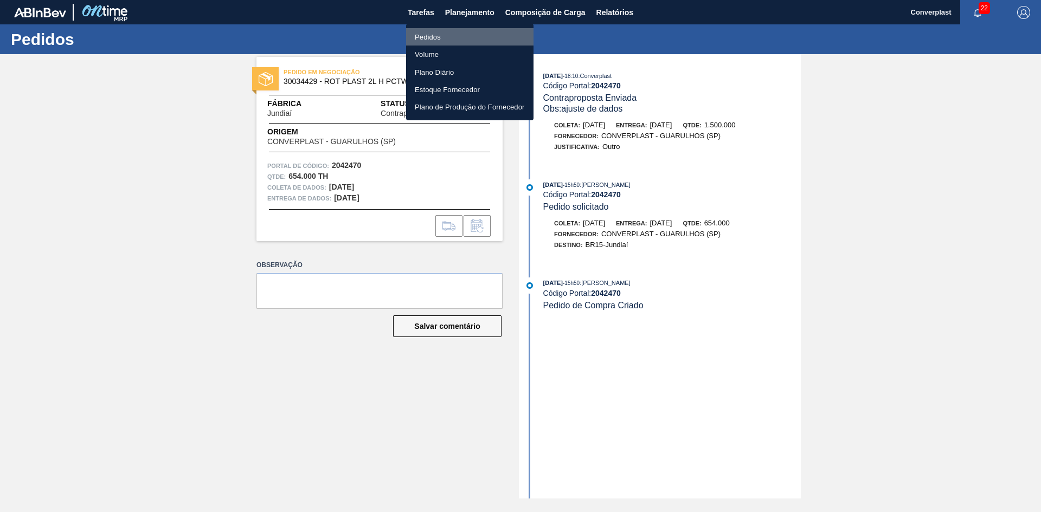
click at [433, 30] on li "Pedidos" at bounding box center [469, 36] width 127 height 17
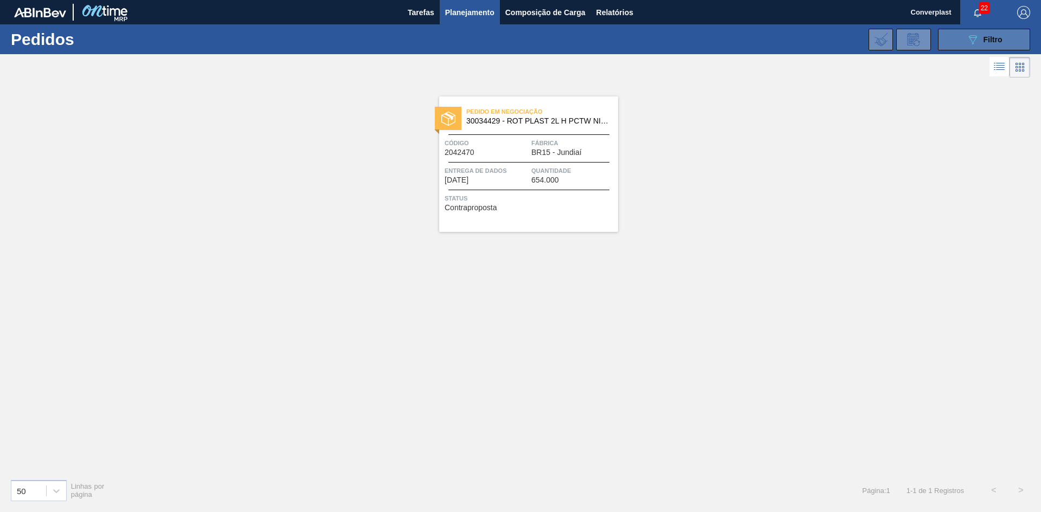
click at [1007, 39] on button "089F7B8B-B2A5-4AFE-B5C0-19BA573D28AC Filtro" at bounding box center [984, 40] width 92 height 22
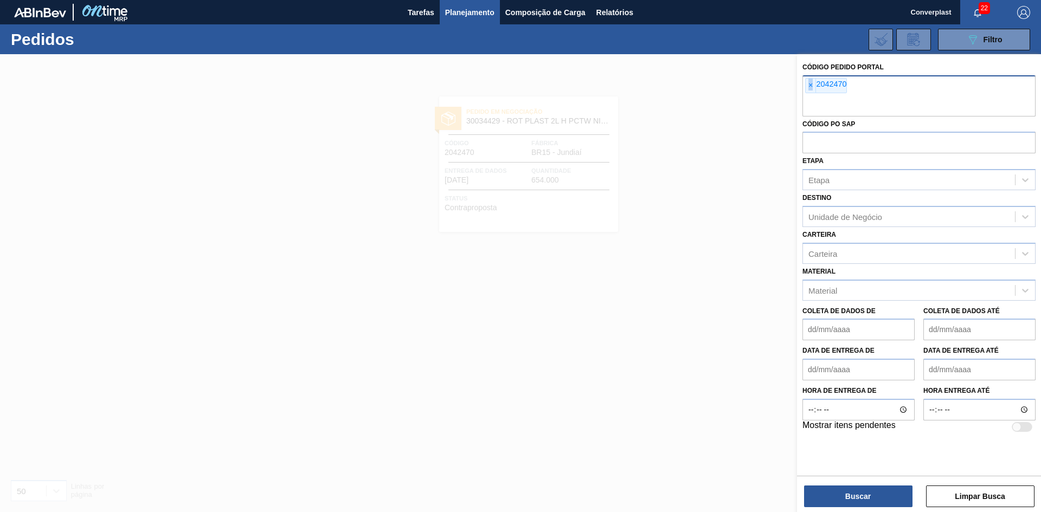
click at [810, 87] on font "×" at bounding box center [810, 85] width 4 height 9
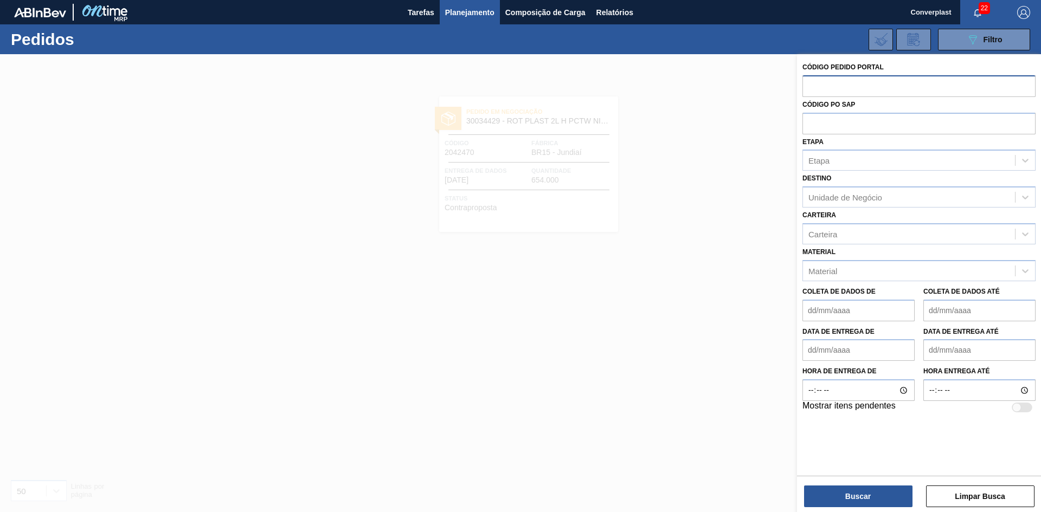
paste input "2043650"
type input "2043650"
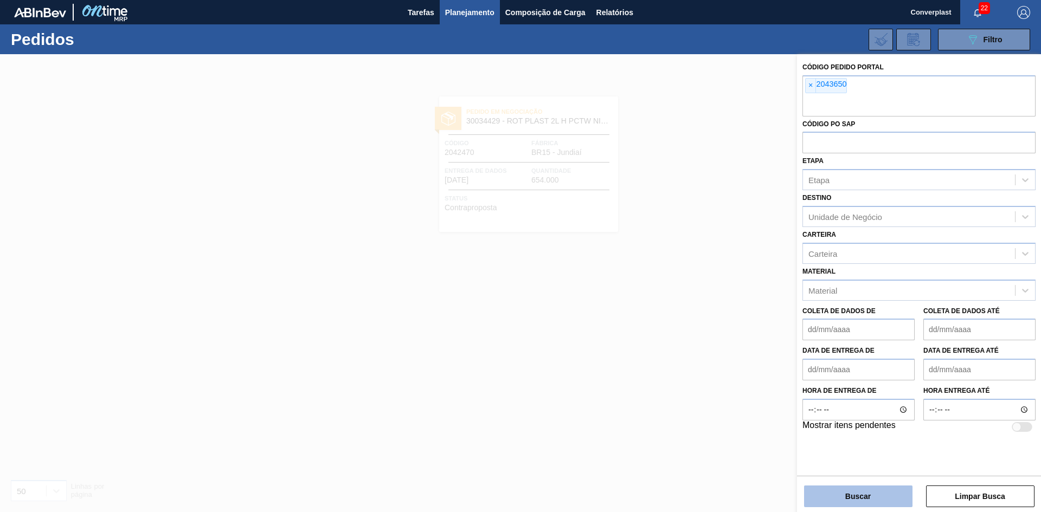
click at [853, 492] on button "Buscar" at bounding box center [858, 497] width 108 height 22
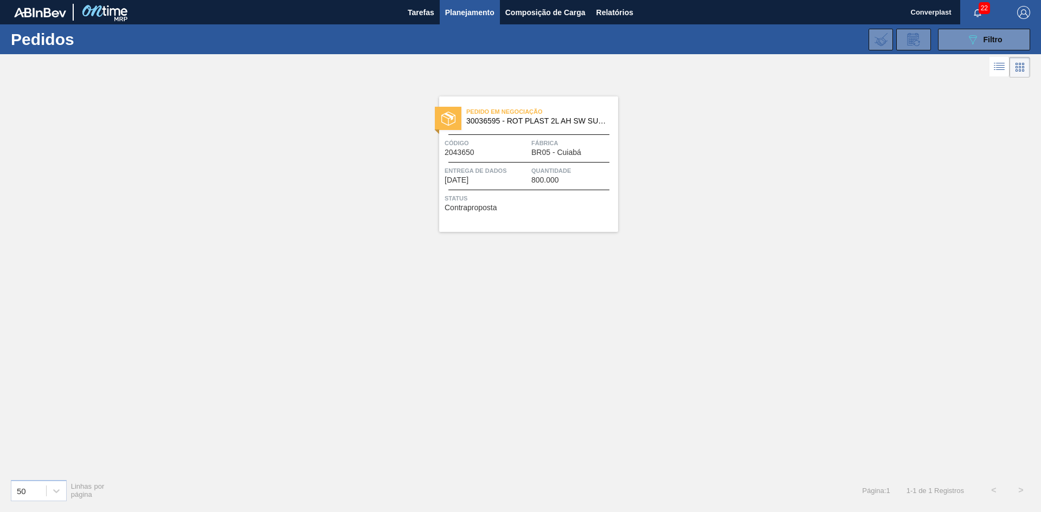
click at [457, 136] on div "Pedido em Negociação 30036595 - ROT PLAST 2L AH SW SUKITA NIV25 Código 2043650 …" at bounding box center [528, 164] width 179 height 136
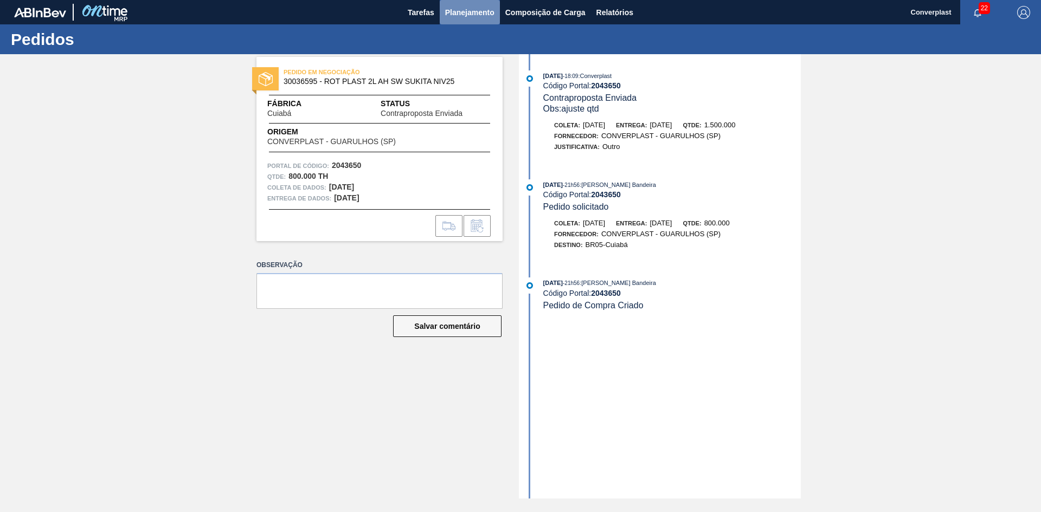
click at [485, 4] on button "Planejamento" at bounding box center [470, 12] width 60 height 24
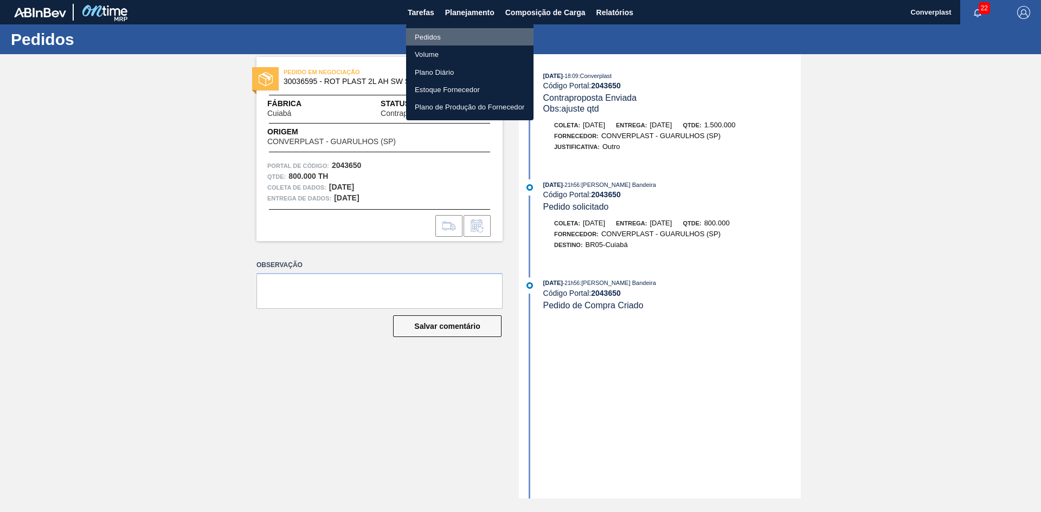
click at [479, 36] on li "Pedidos" at bounding box center [469, 36] width 127 height 17
